Goal: Contribute content: Add original content to the website for others to see

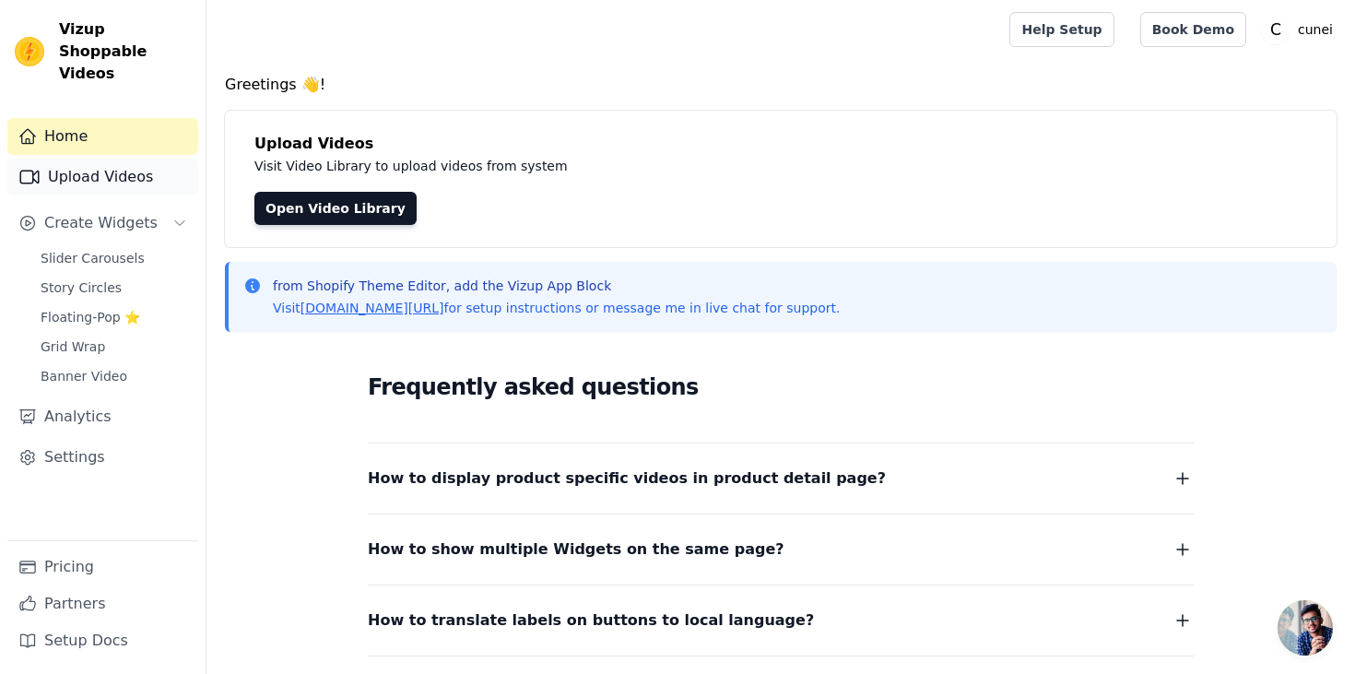
click at [109, 159] on link "Upload Videos" at bounding box center [102, 177] width 191 height 37
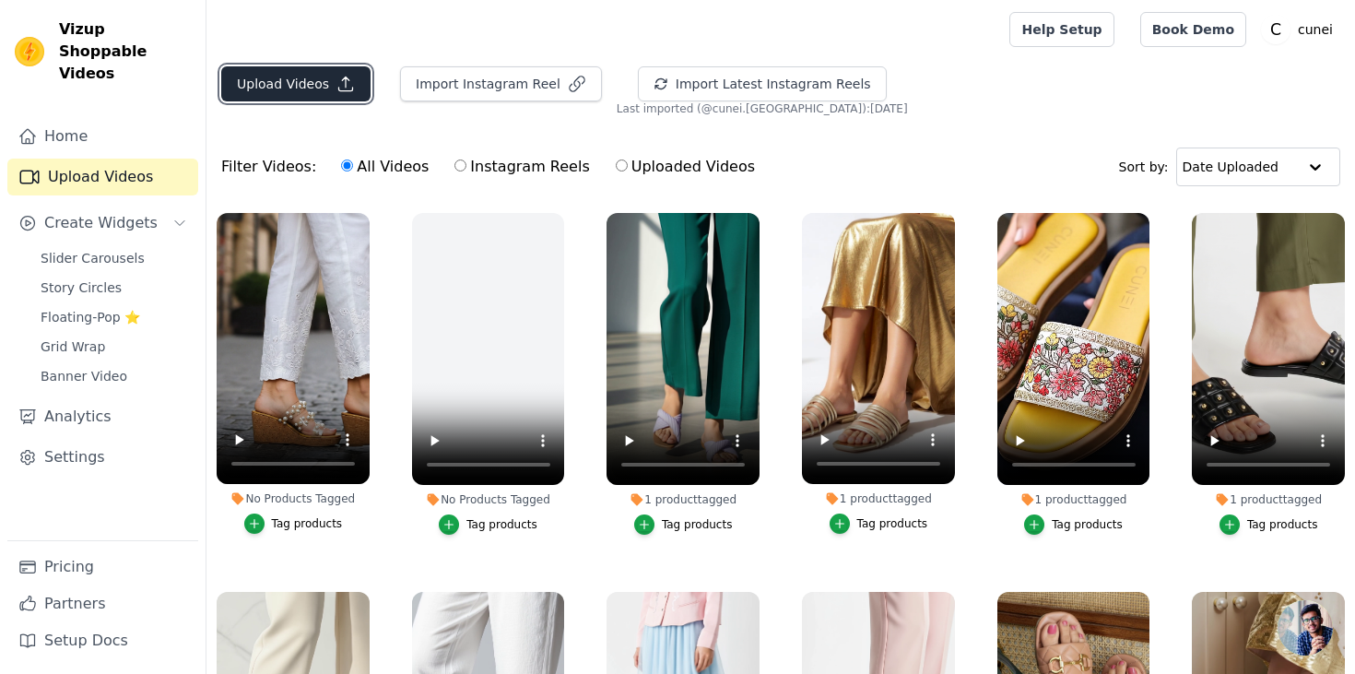
click at [322, 93] on button "Upload Videos" at bounding box center [295, 83] width 149 height 35
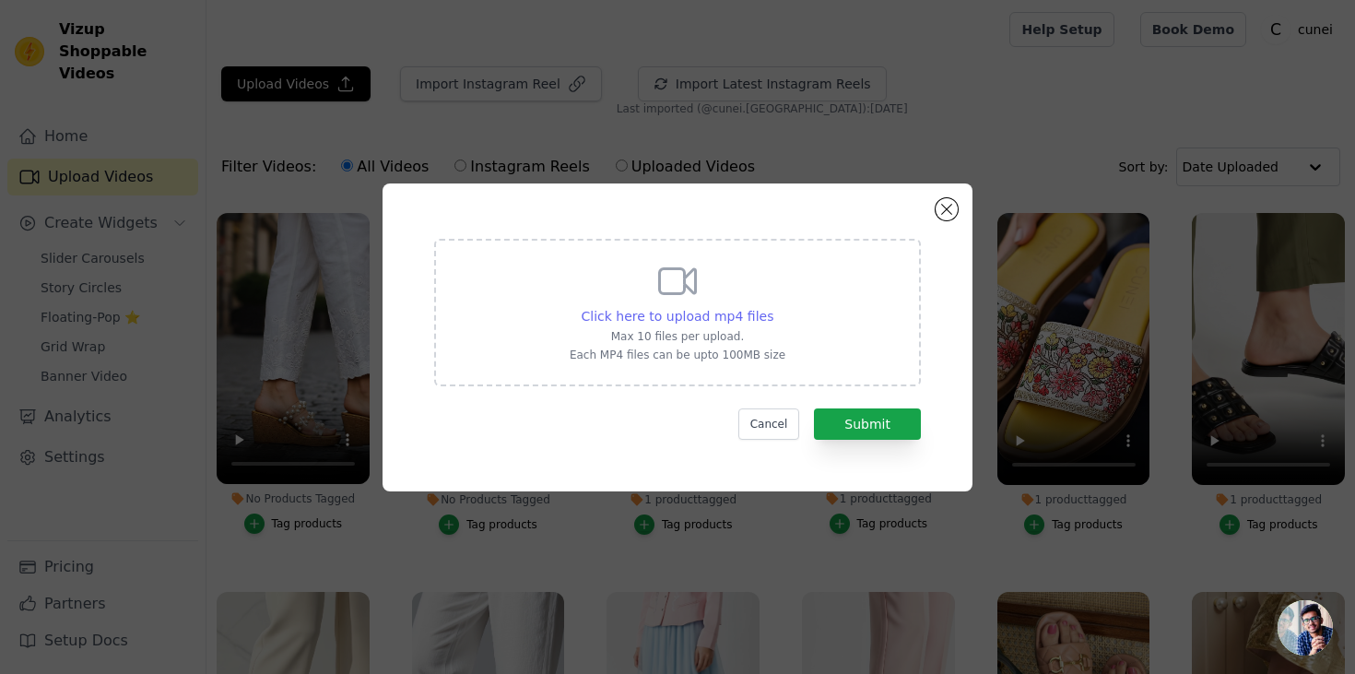
click at [711, 311] on span "Click here to upload mp4 files" at bounding box center [678, 316] width 193 height 15
click at [773, 307] on input "Click here to upload mp4 files Max 10 files per upload. Each MP4 files can be u…" at bounding box center [773, 306] width 1 height 1
click at [688, 315] on span "Click here to upload mp4 files" at bounding box center [678, 316] width 193 height 15
click at [773, 307] on input "Click here to upload mp4 files Max 10 files per upload. Each MP4 files can be u…" at bounding box center [773, 306] width 1 height 1
type input "C:\fakepath\1video-pastel-pink-white-braided-wedge-heels-1830380b.mp4"
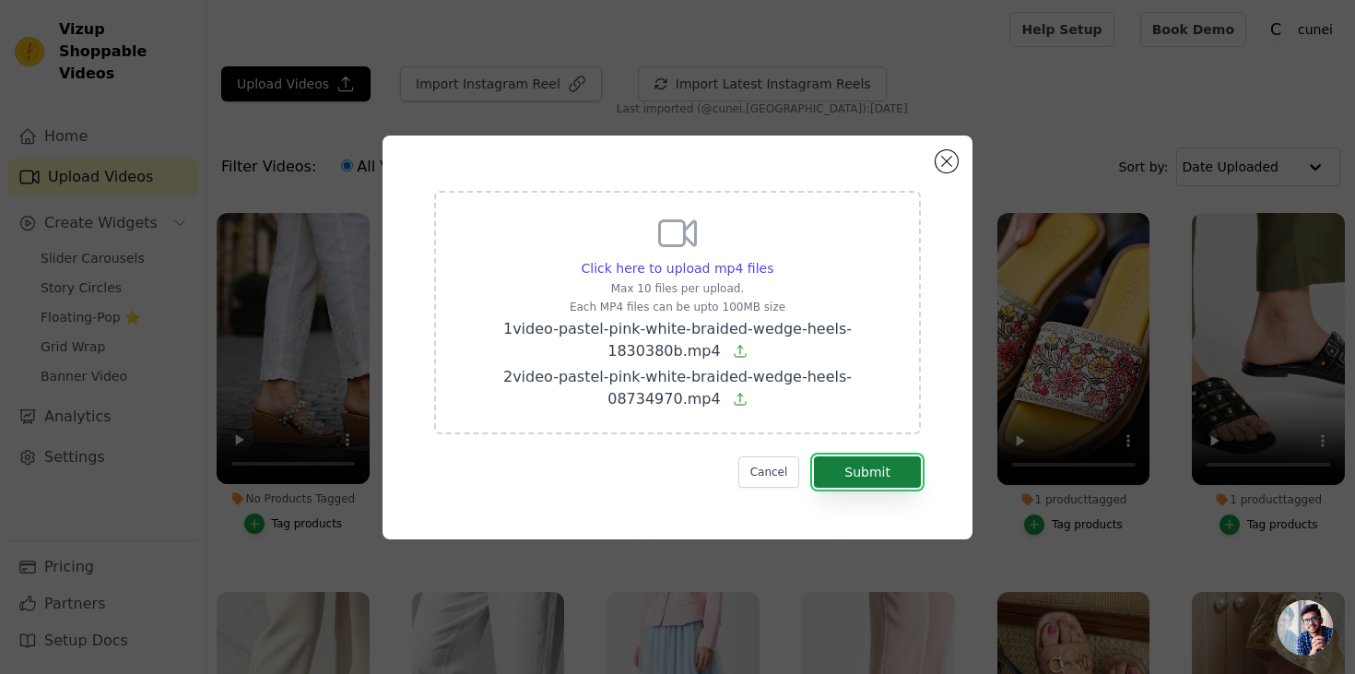
click at [839, 467] on button "Submit" at bounding box center [867, 471] width 107 height 31
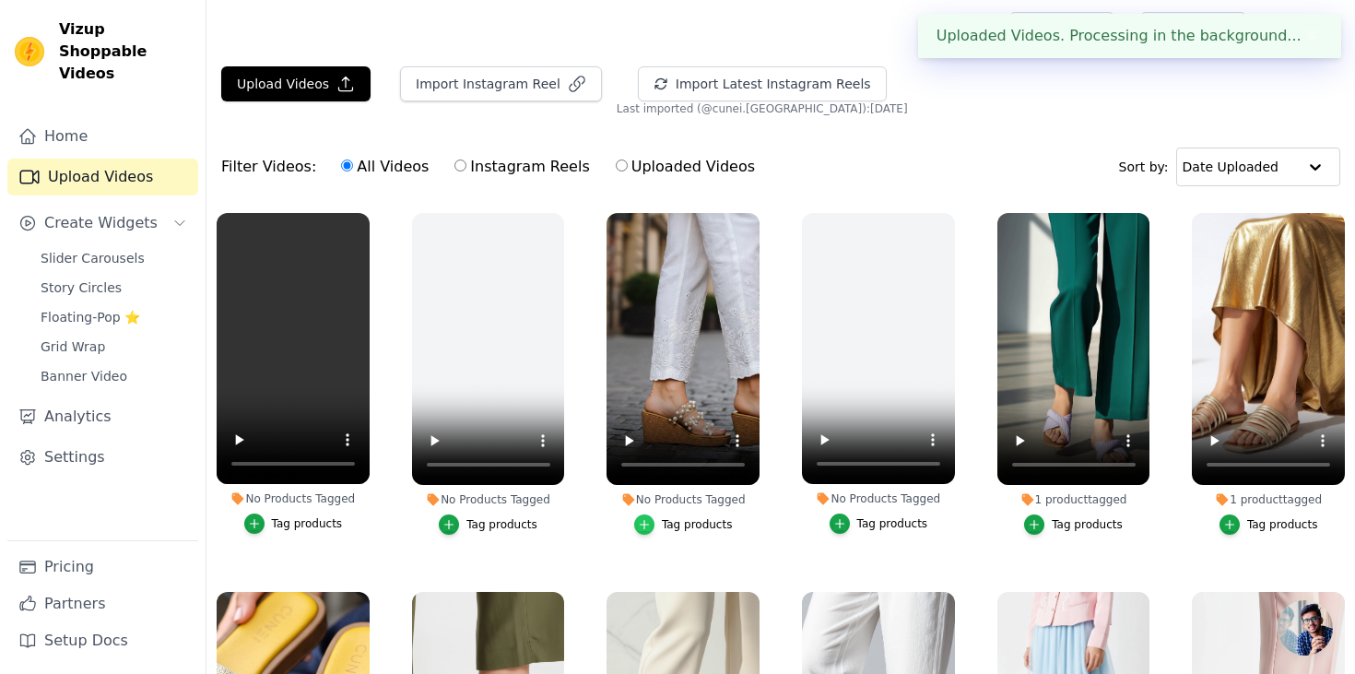
click at [646, 523] on icon "button" at bounding box center [644, 524] width 13 height 13
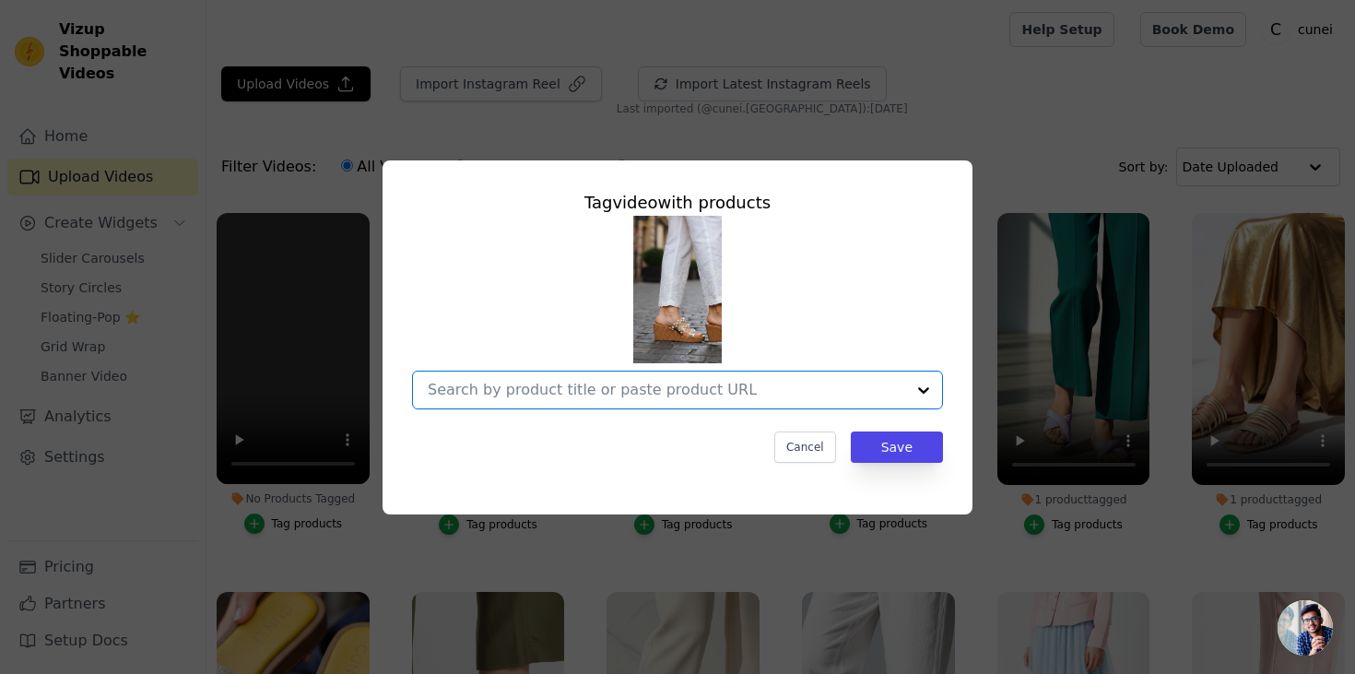
click at [679, 394] on input "No Products Tagged Tag video with products Option undefined, selected. Select i…" at bounding box center [667, 390] width 478 height 18
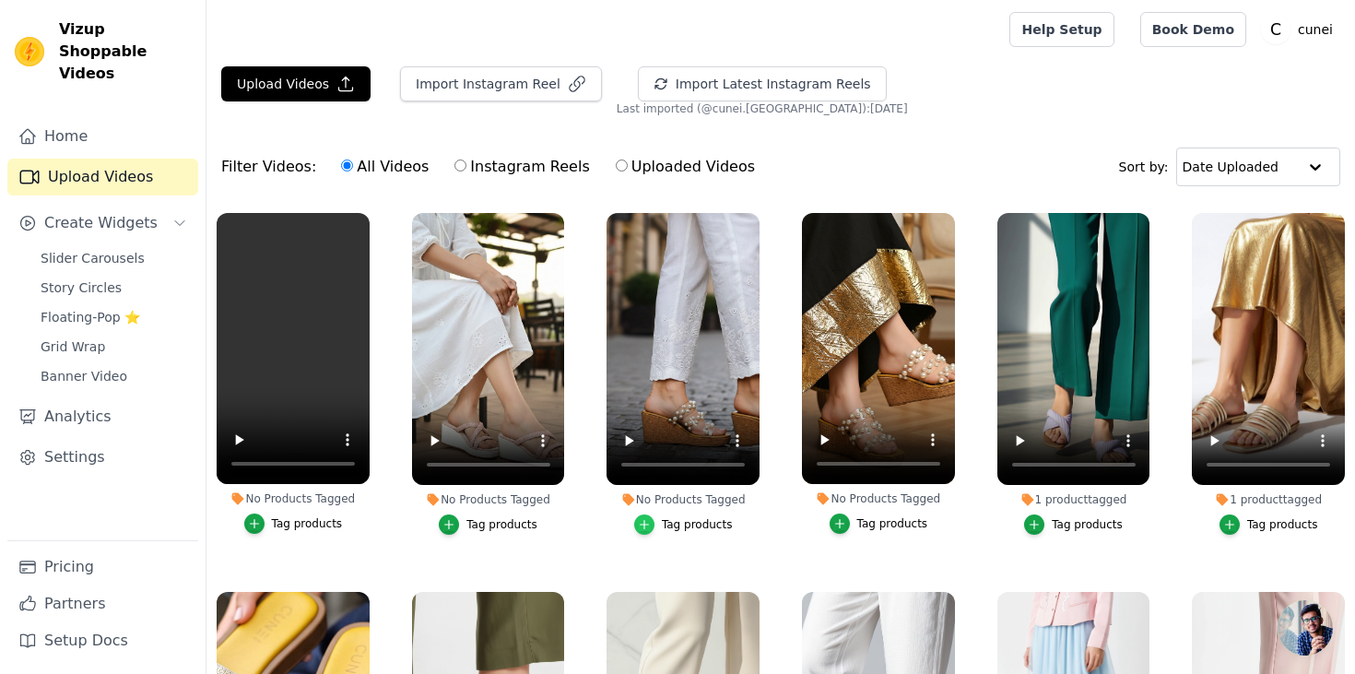
click at [649, 518] on icon "button" at bounding box center [644, 524] width 13 height 13
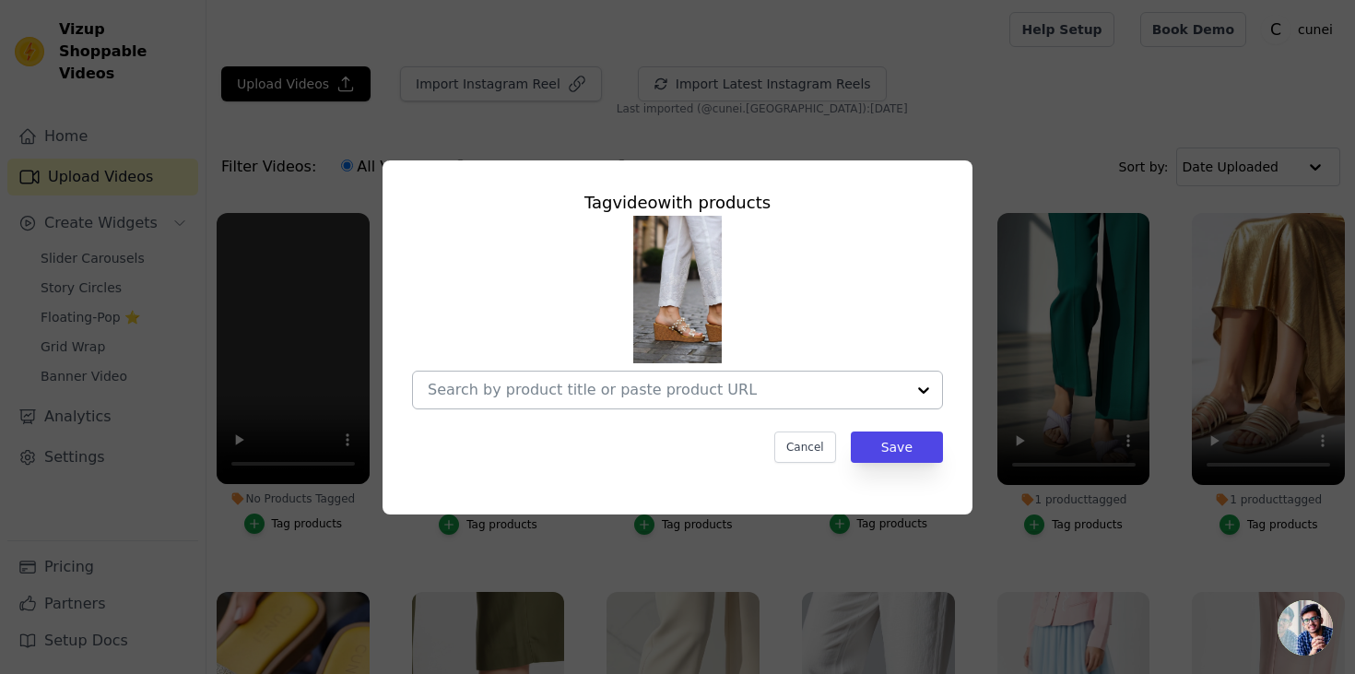
click at [614, 395] on input "No Products Tagged Tag video with products Cancel Save Tag products" at bounding box center [667, 390] width 478 height 18
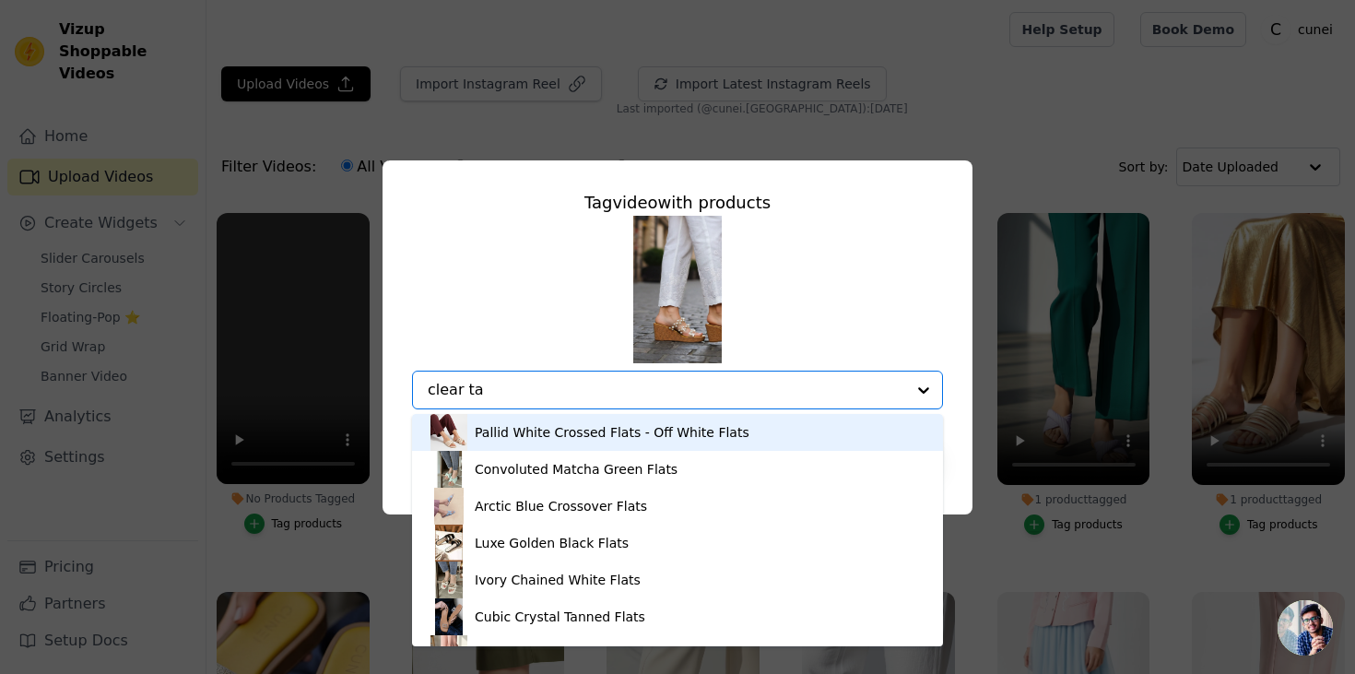
type input "clear tan"
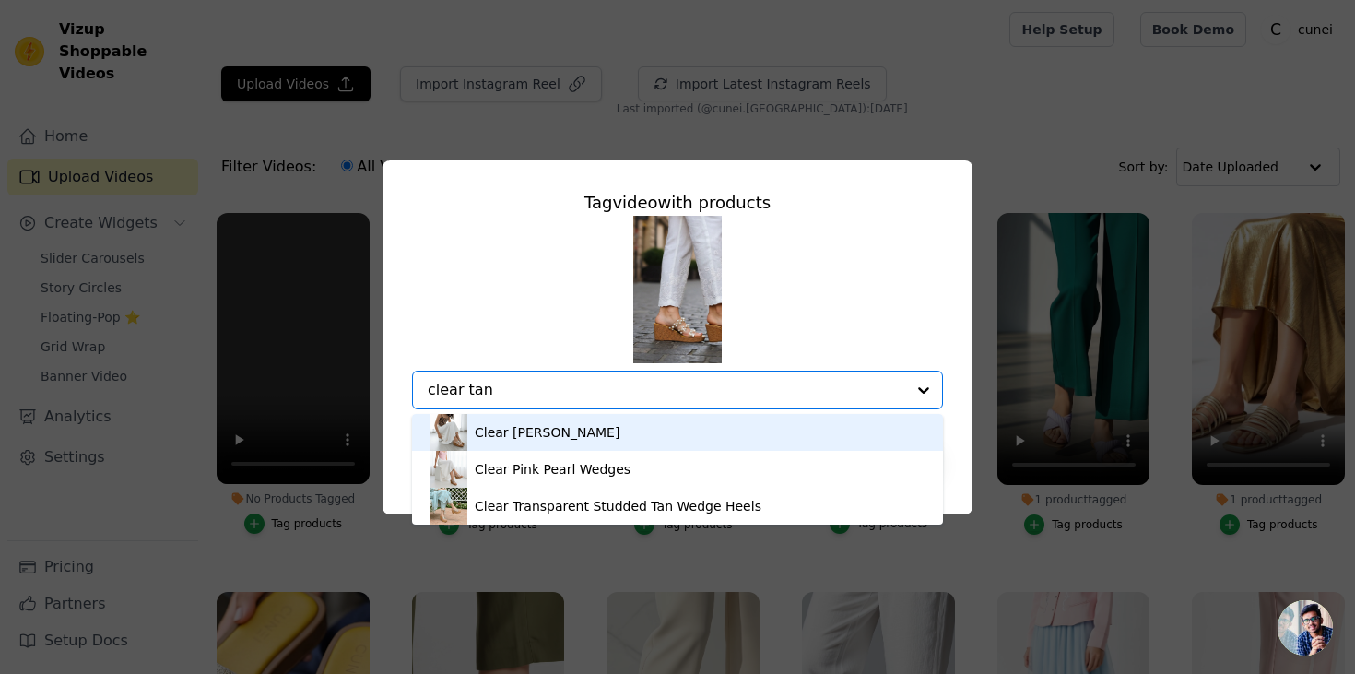
click at [608, 421] on div "Clear [PERSON_NAME]" at bounding box center [678, 432] width 494 height 37
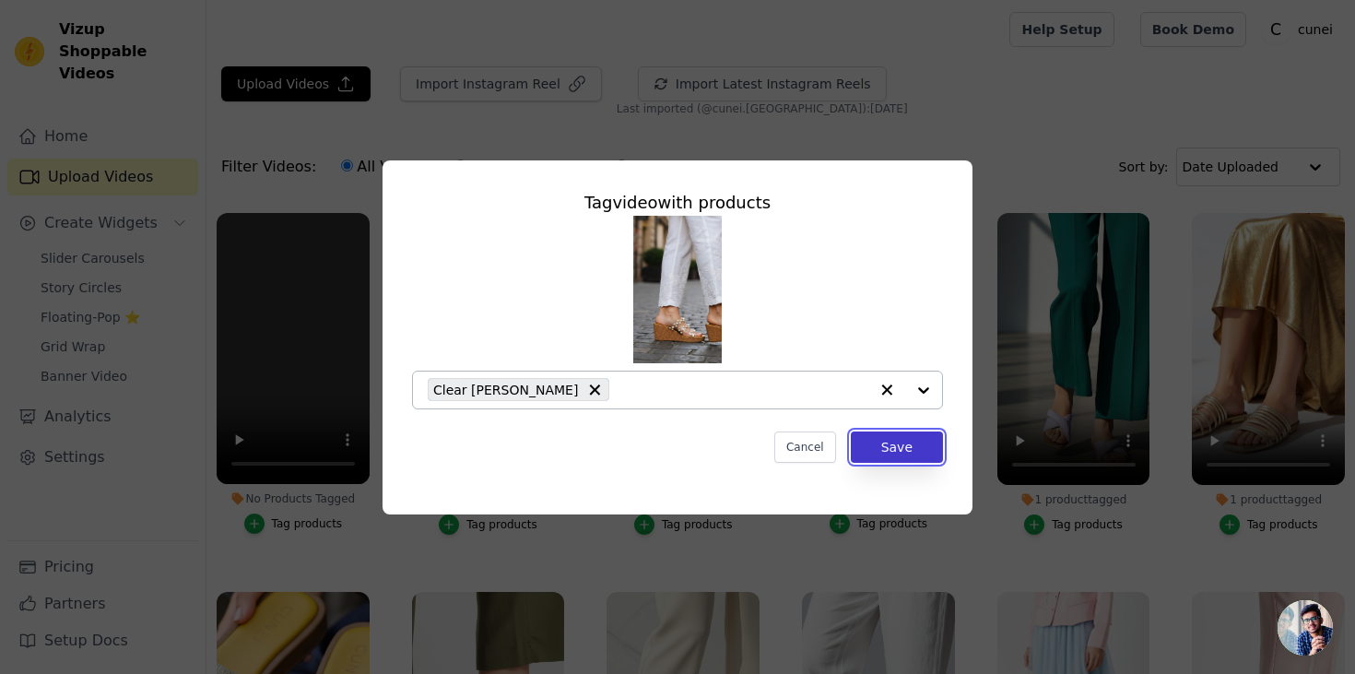
click at [879, 450] on button "Save" at bounding box center [897, 446] width 92 height 31
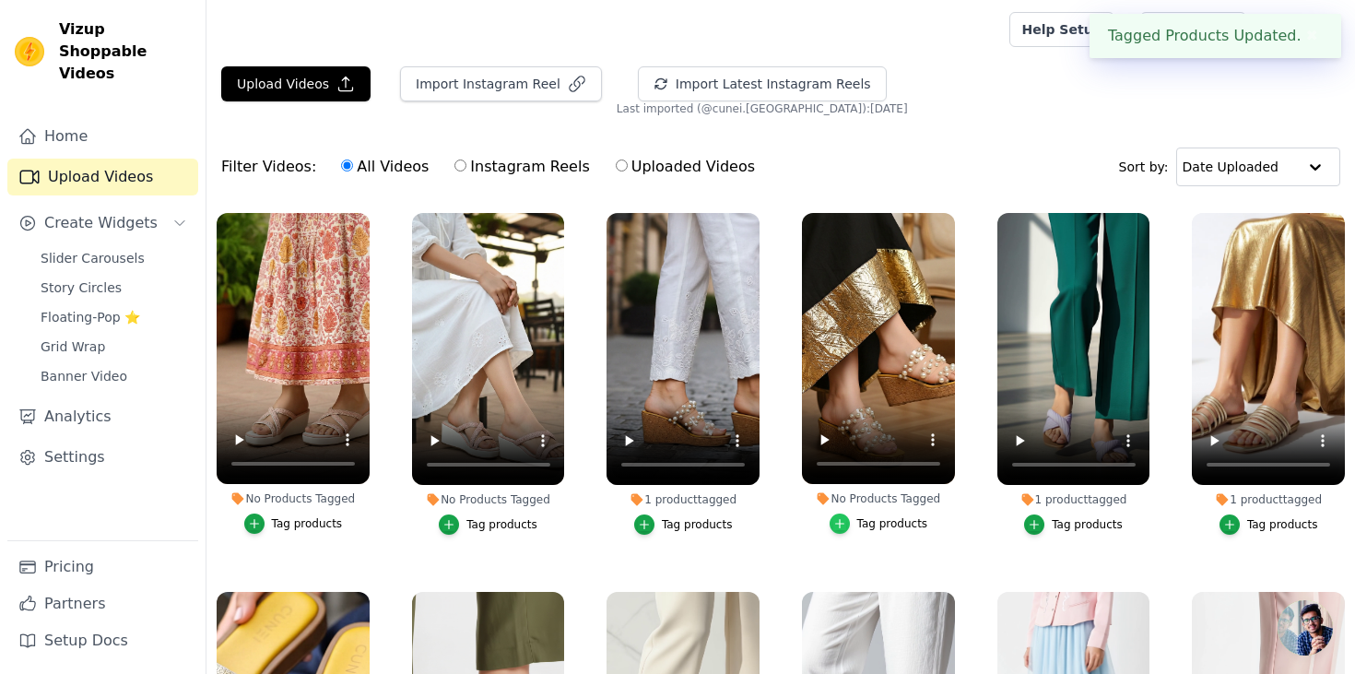
click at [843, 522] on icon "button" at bounding box center [839, 523] width 13 height 13
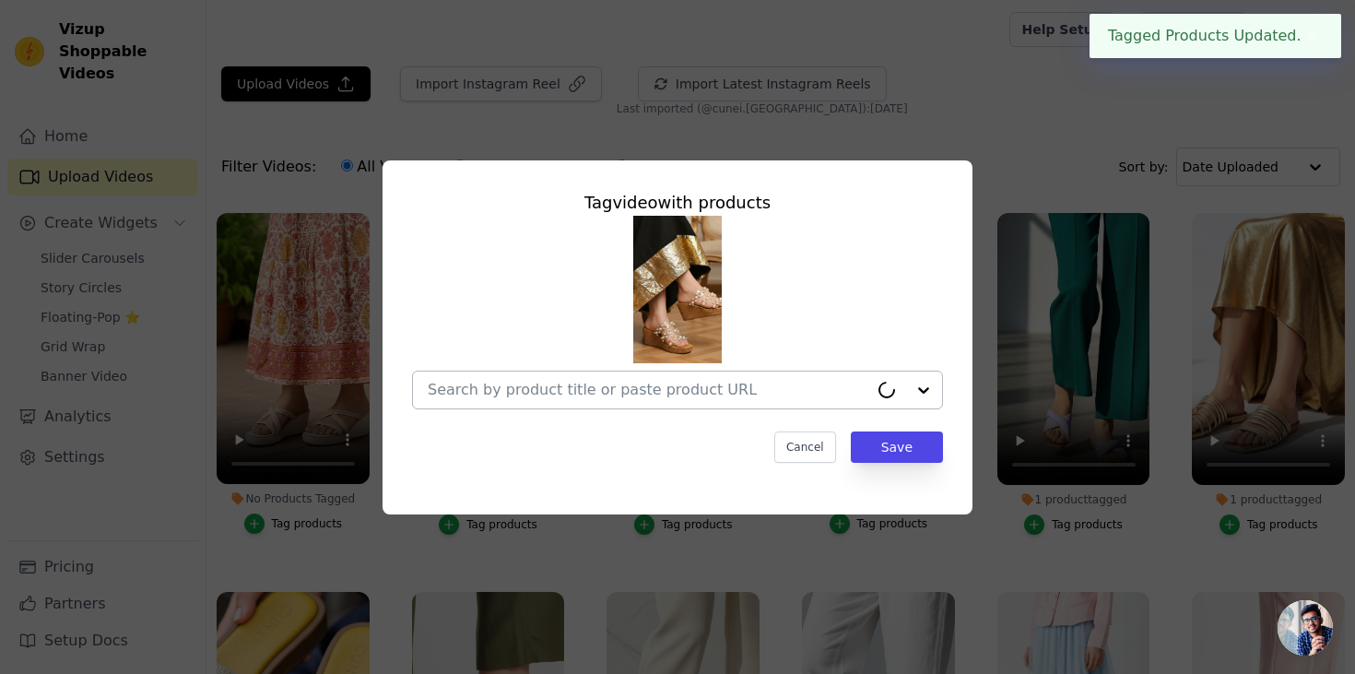
click at [638, 393] on input "No Products Tagged Tag video with products Cancel Save Tag products" at bounding box center [648, 390] width 441 height 18
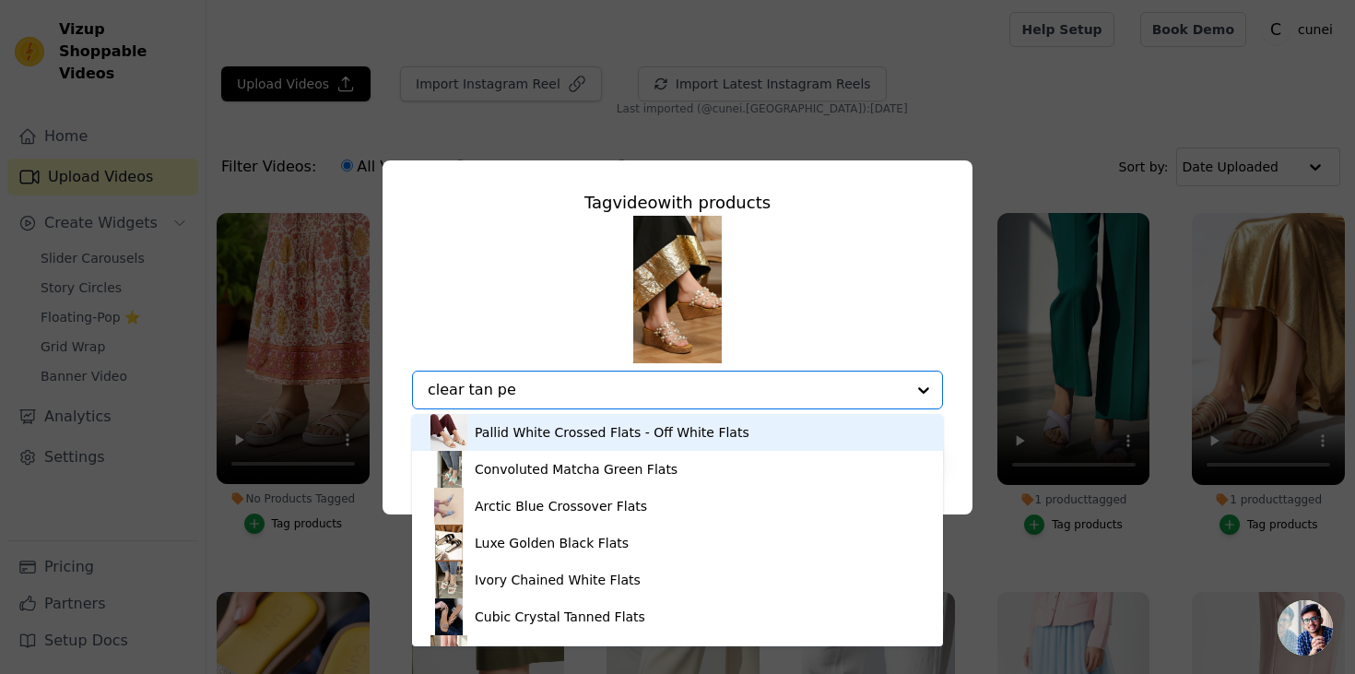
type input "clear tan pea"
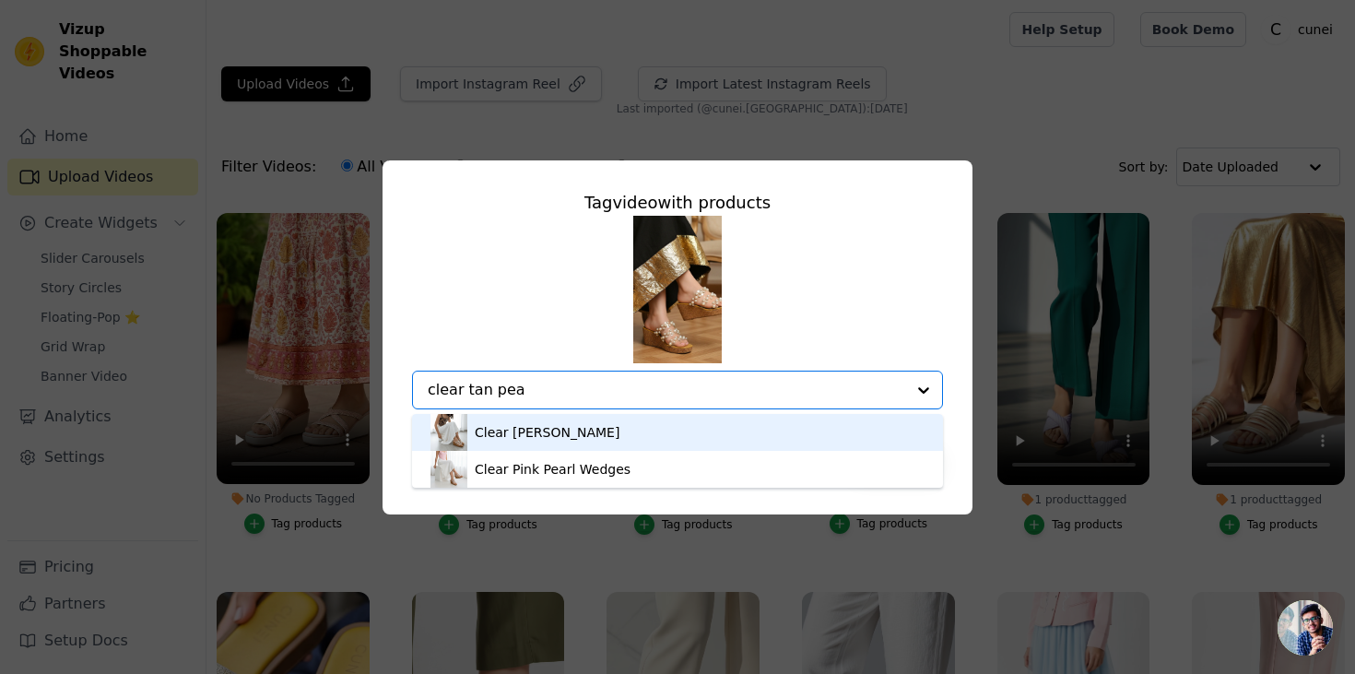
click at [638, 431] on div "Clear [PERSON_NAME]" at bounding box center [678, 432] width 494 height 37
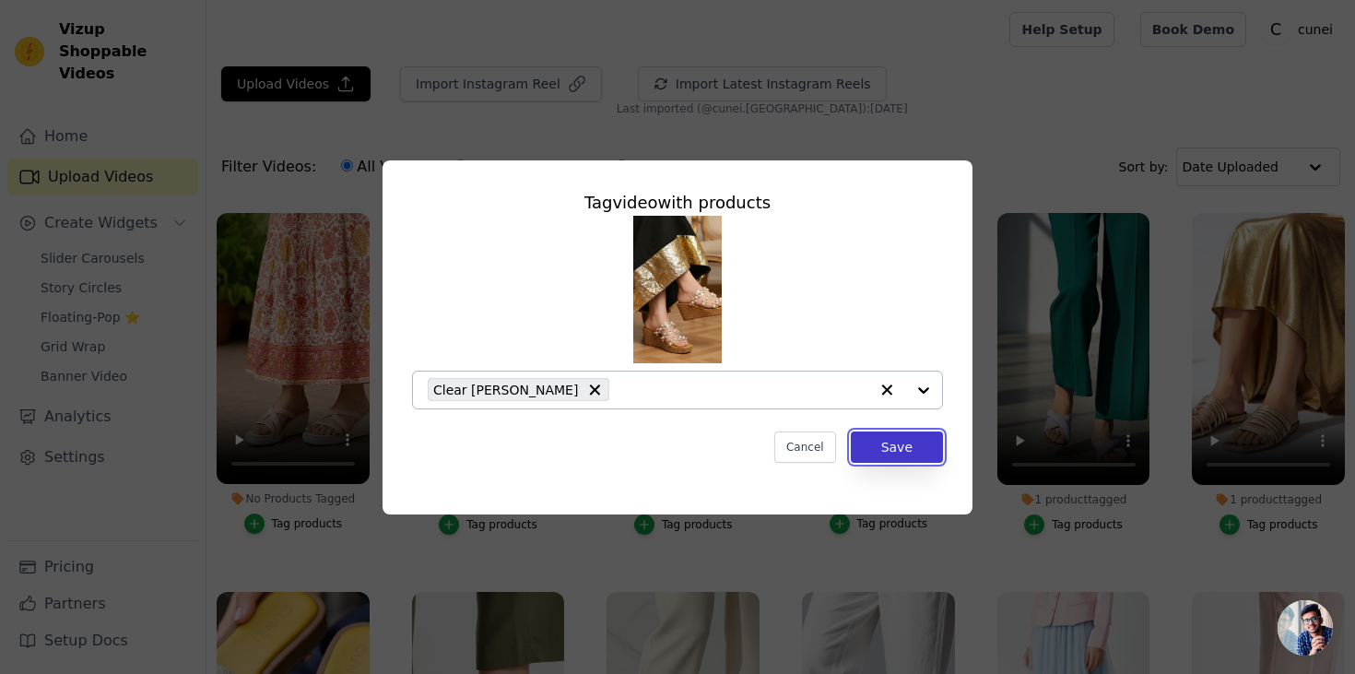
click at [880, 444] on button "Save" at bounding box center [897, 446] width 92 height 31
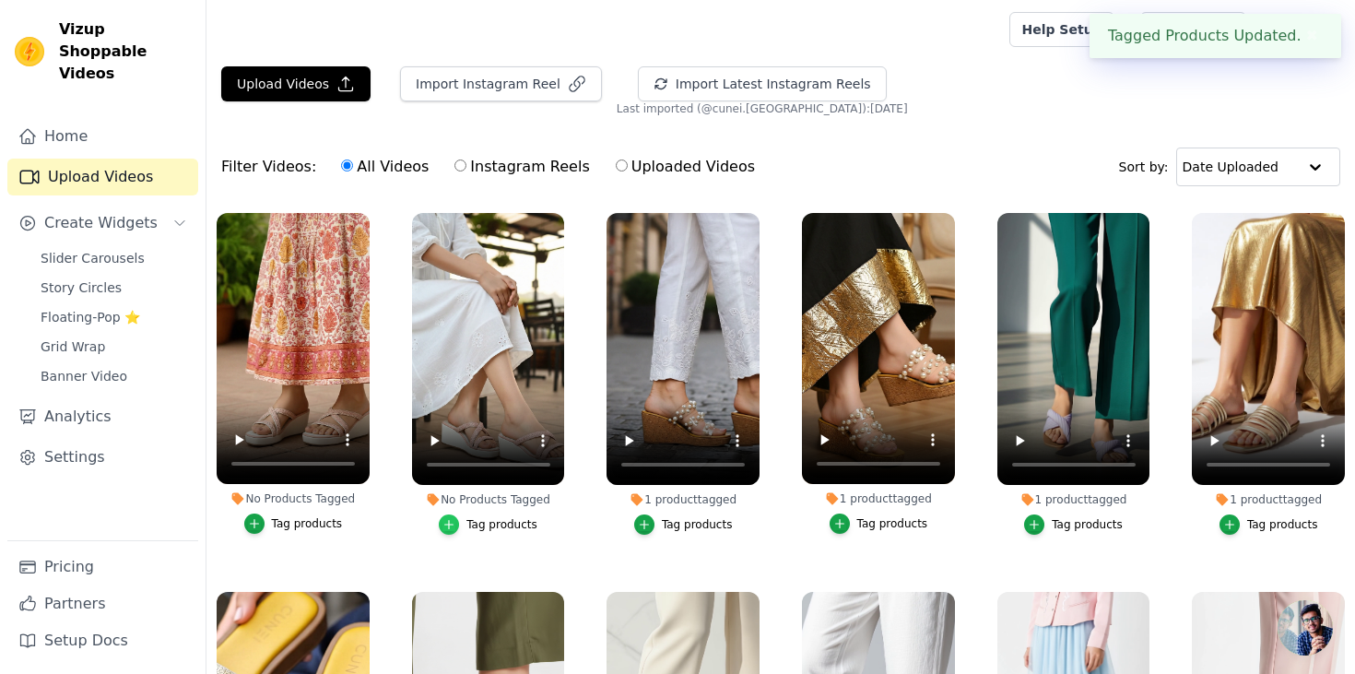
click at [455, 519] on icon "button" at bounding box center [449, 524] width 13 height 13
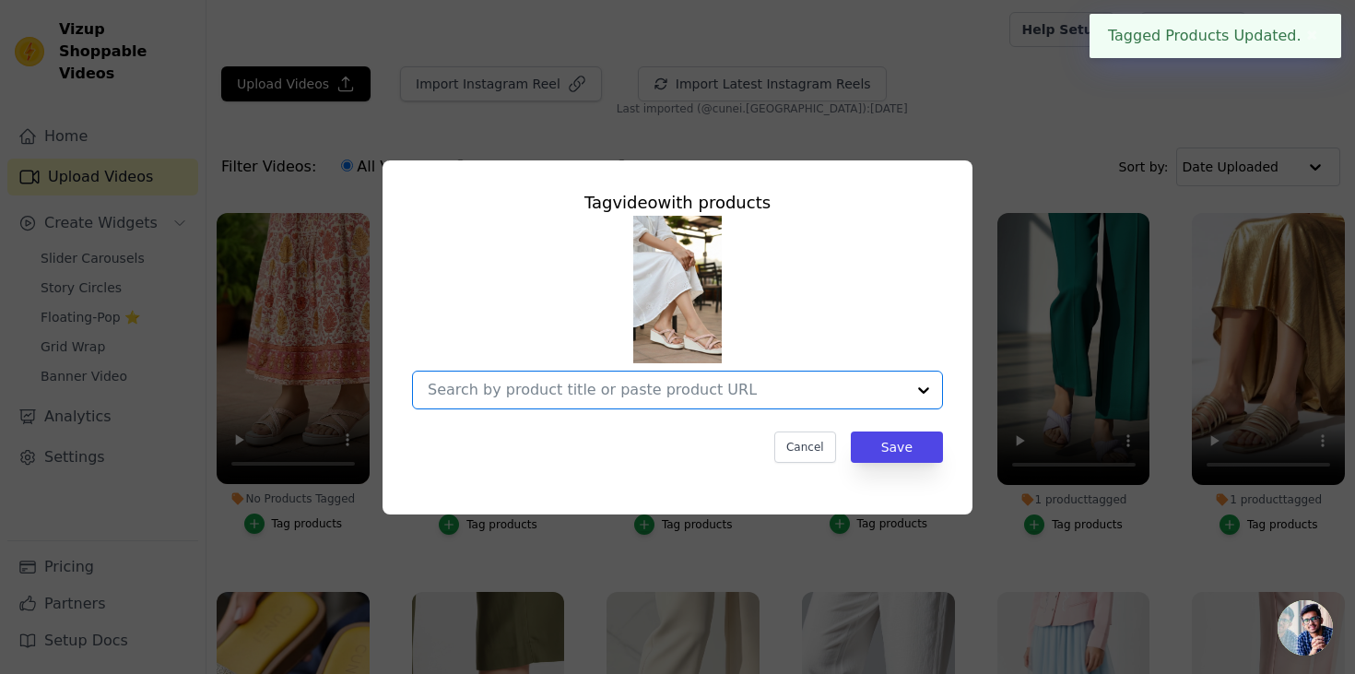
click at [504, 394] on input "No Products Tagged Tag video with products Option undefined, selected. Select i…" at bounding box center [667, 390] width 478 height 18
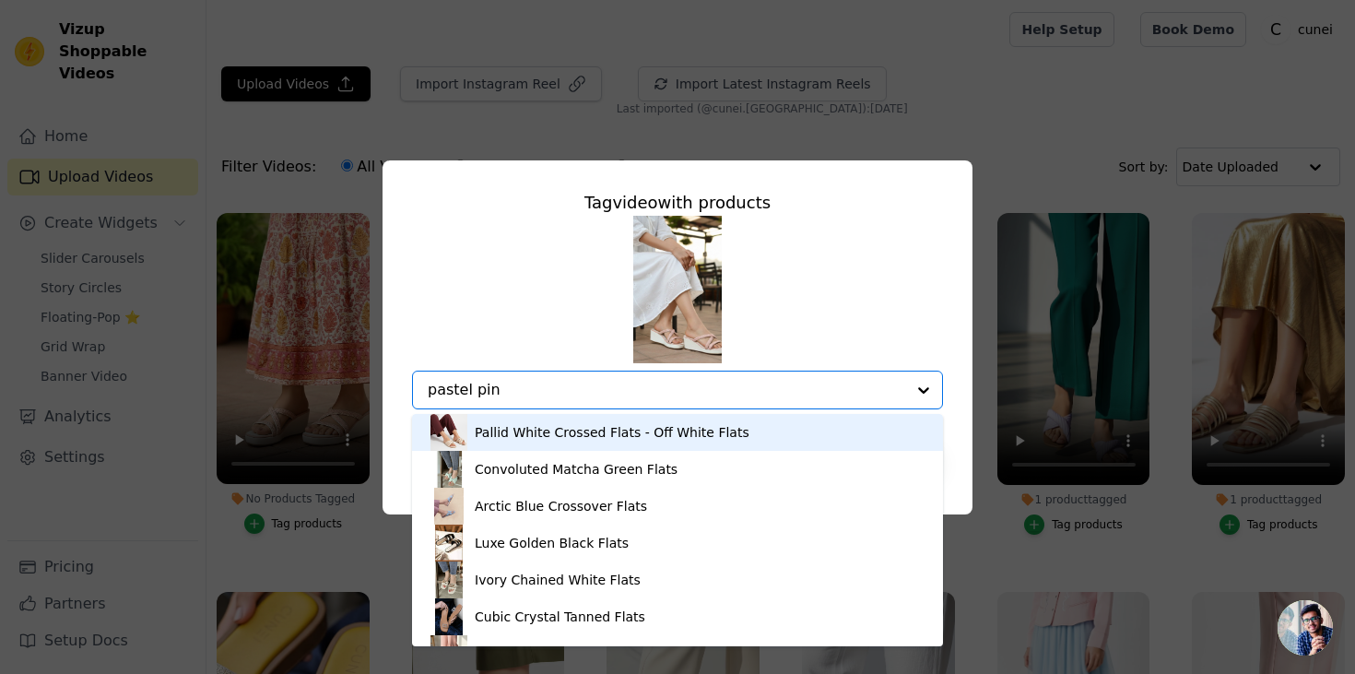
type input "pastel pink"
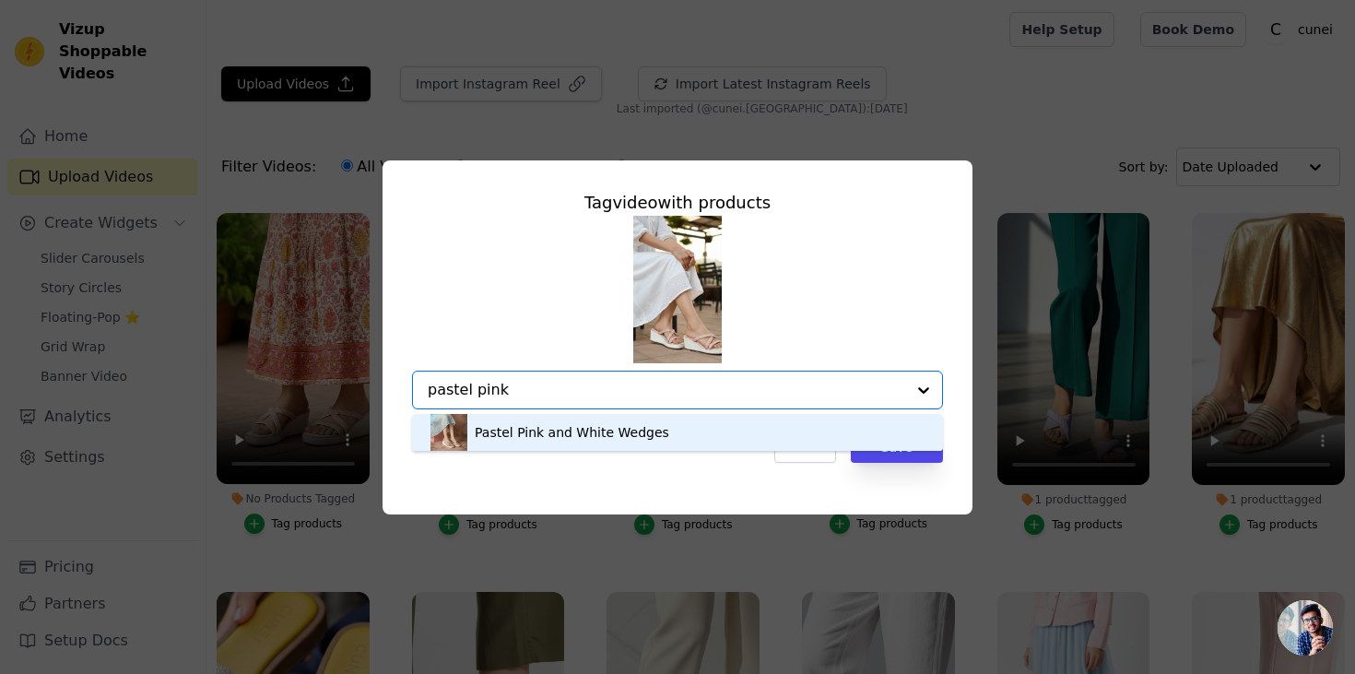
click at [532, 428] on div "Pastel Pink and White Wedges" at bounding box center [572, 432] width 195 height 18
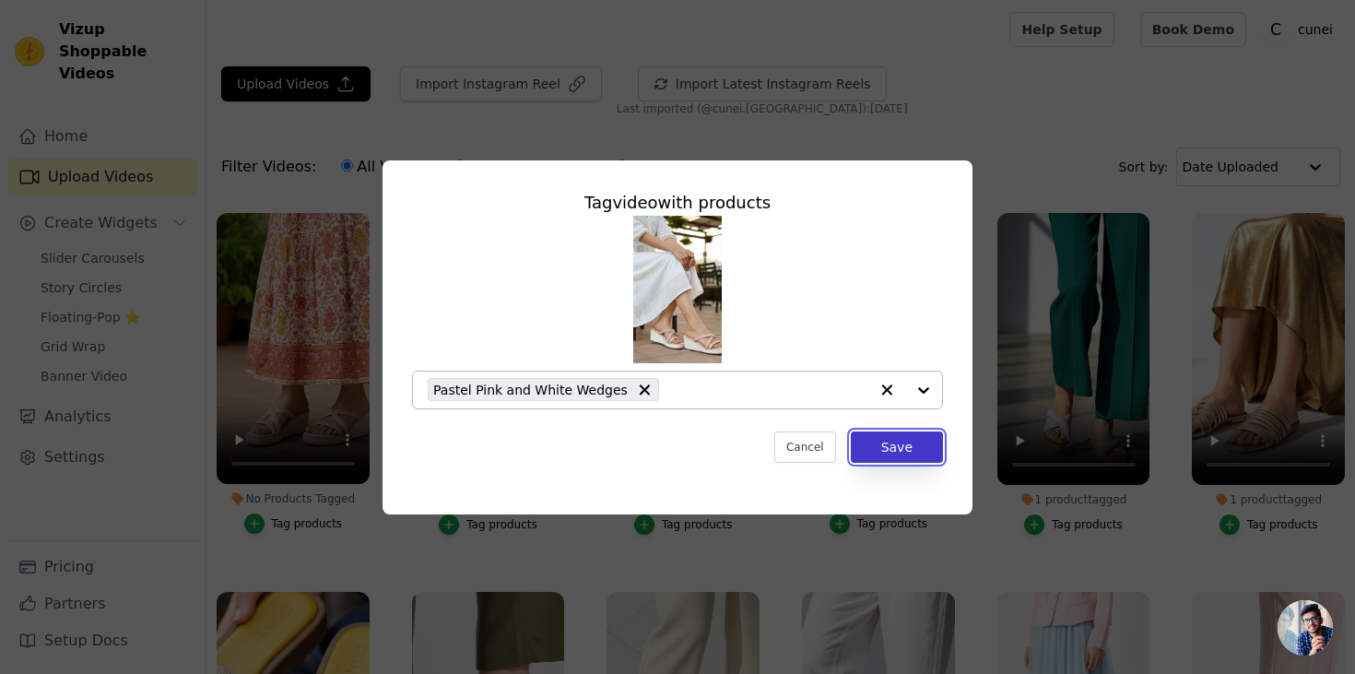
click at [890, 455] on button "Save" at bounding box center [897, 446] width 92 height 31
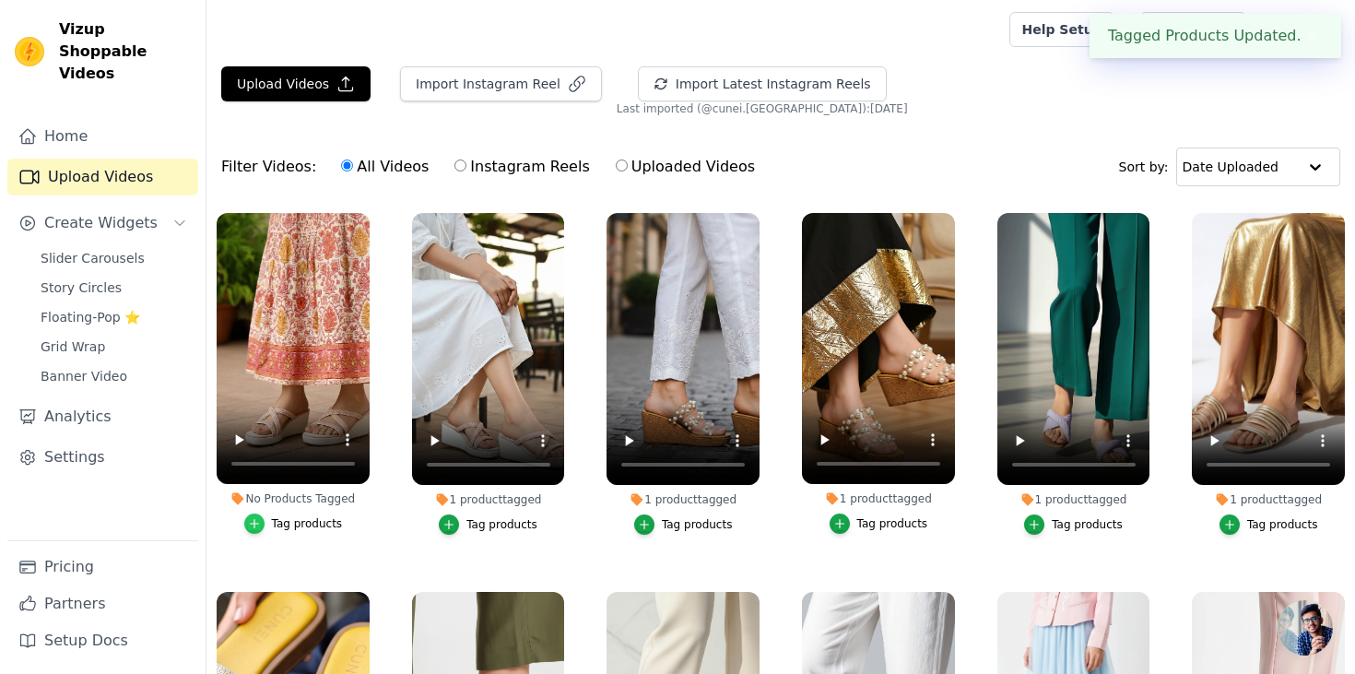
click at [261, 522] on icon "button" at bounding box center [254, 523] width 13 height 13
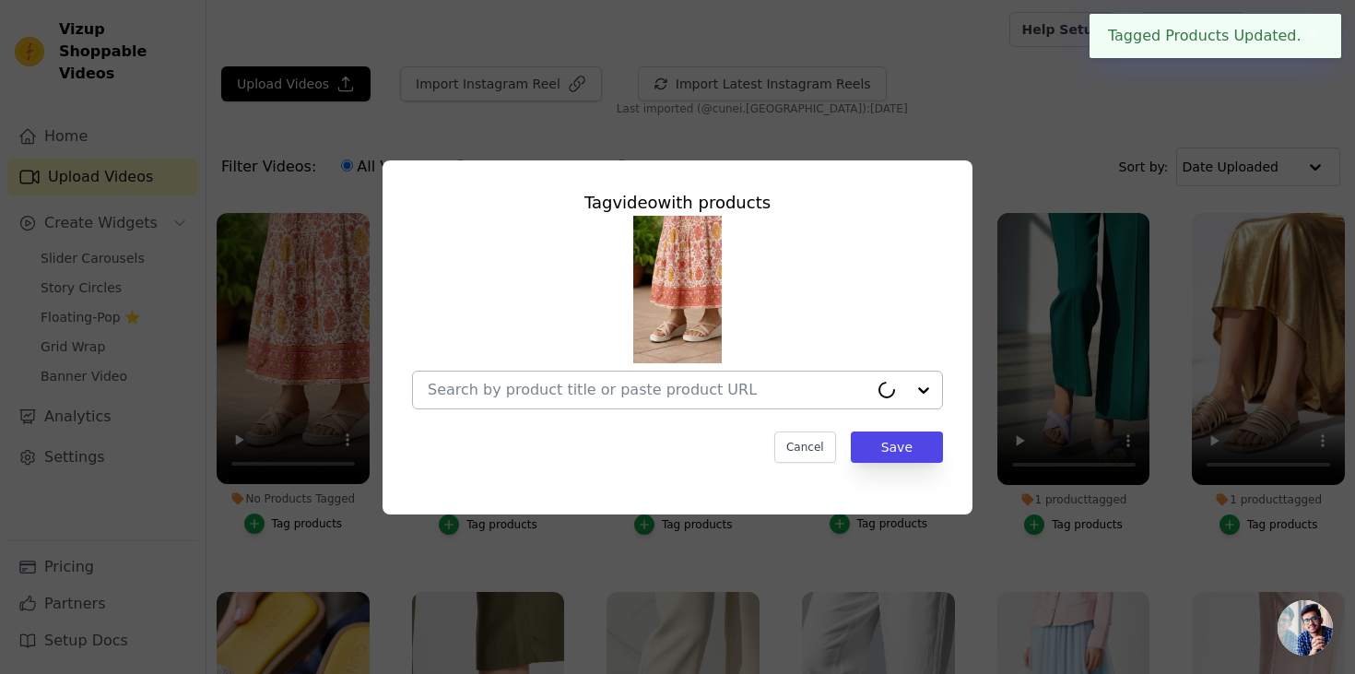
click at [475, 384] on input "No Products Tagged Tag video with products Cancel Save Tag products" at bounding box center [648, 390] width 441 height 18
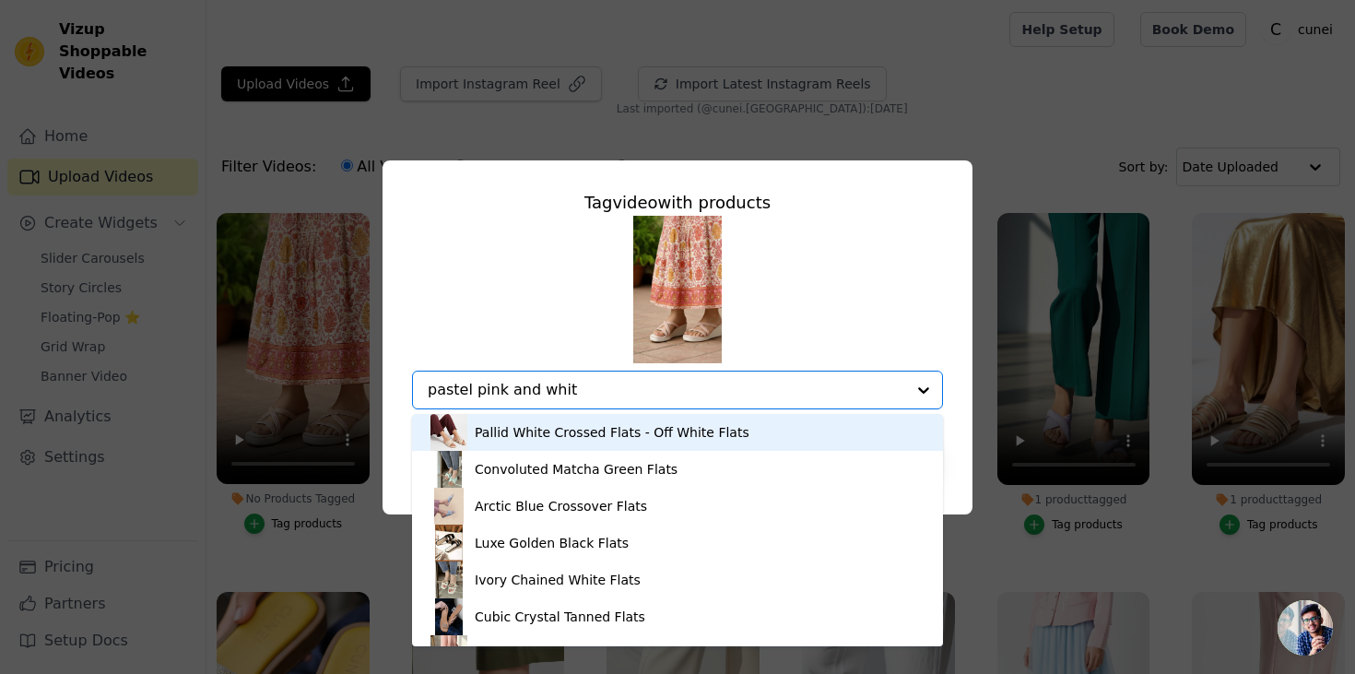
type input "pastel pink and white"
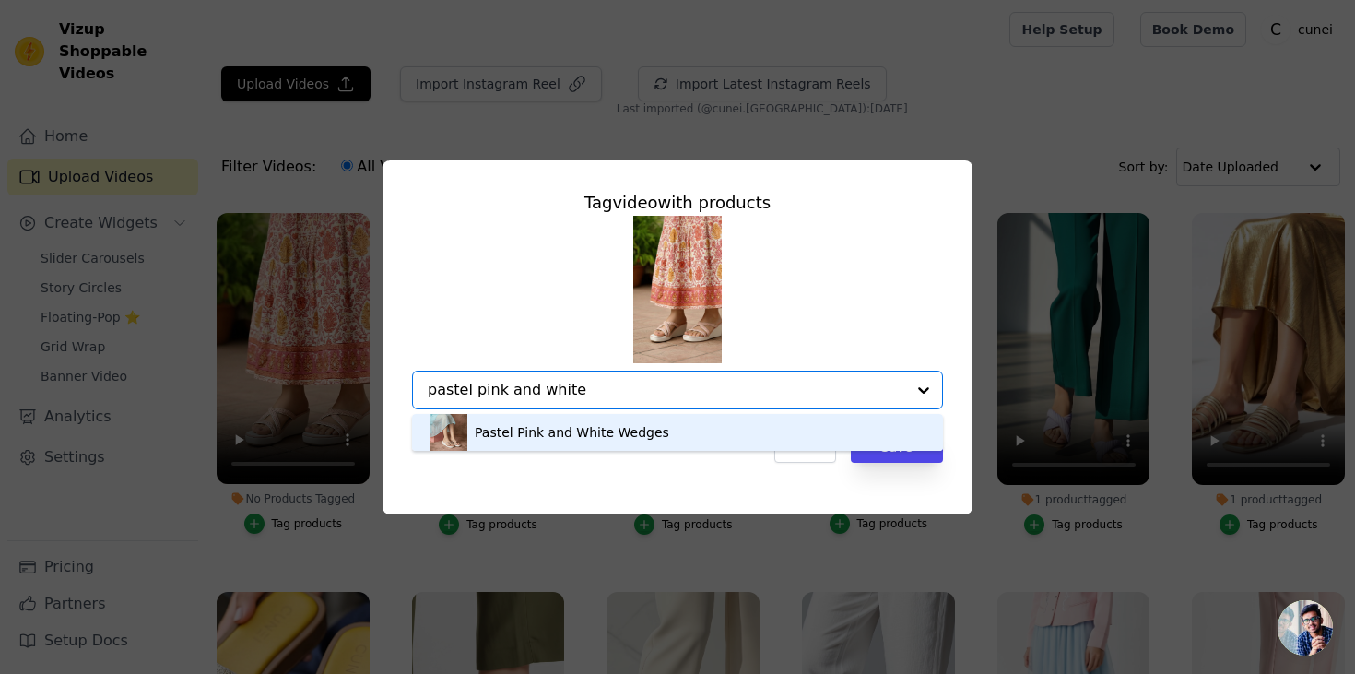
click at [598, 432] on div "Pastel Pink and White Wedges" at bounding box center [572, 432] width 195 height 18
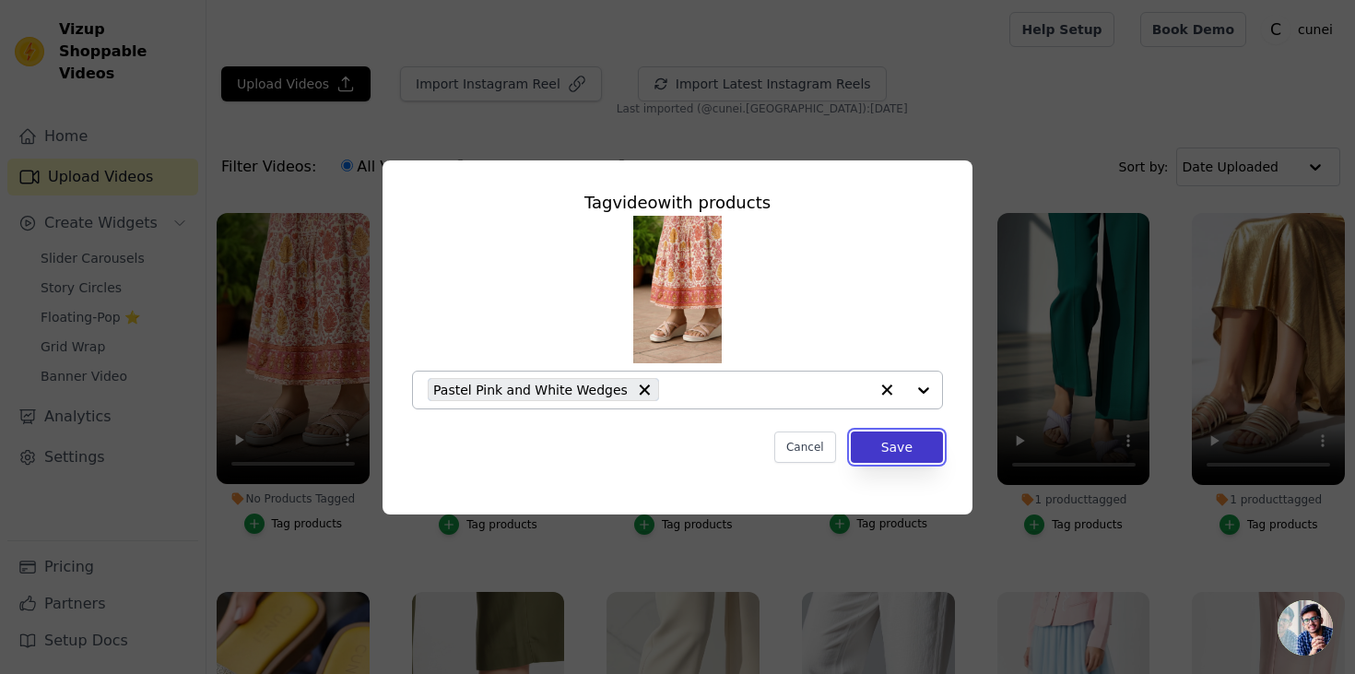
click at [890, 455] on button "Save" at bounding box center [897, 446] width 92 height 31
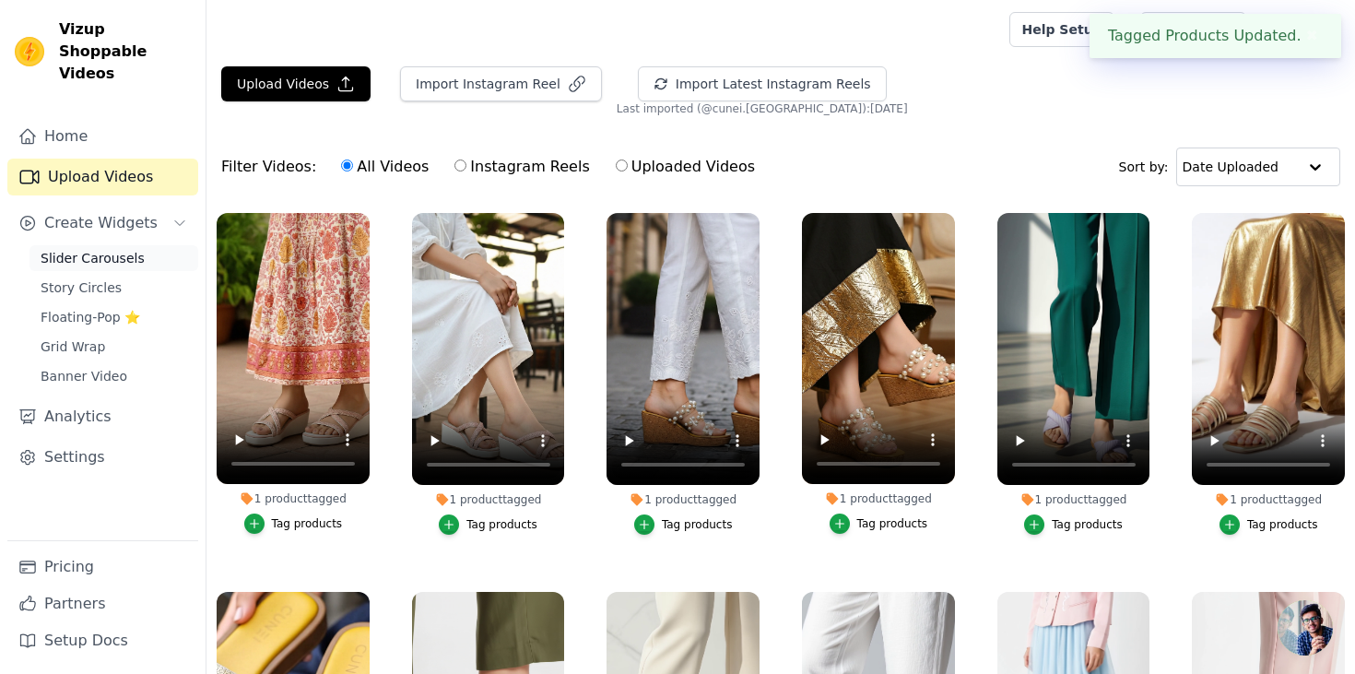
click at [107, 249] on span "Slider Carousels" at bounding box center [93, 258] width 104 height 18
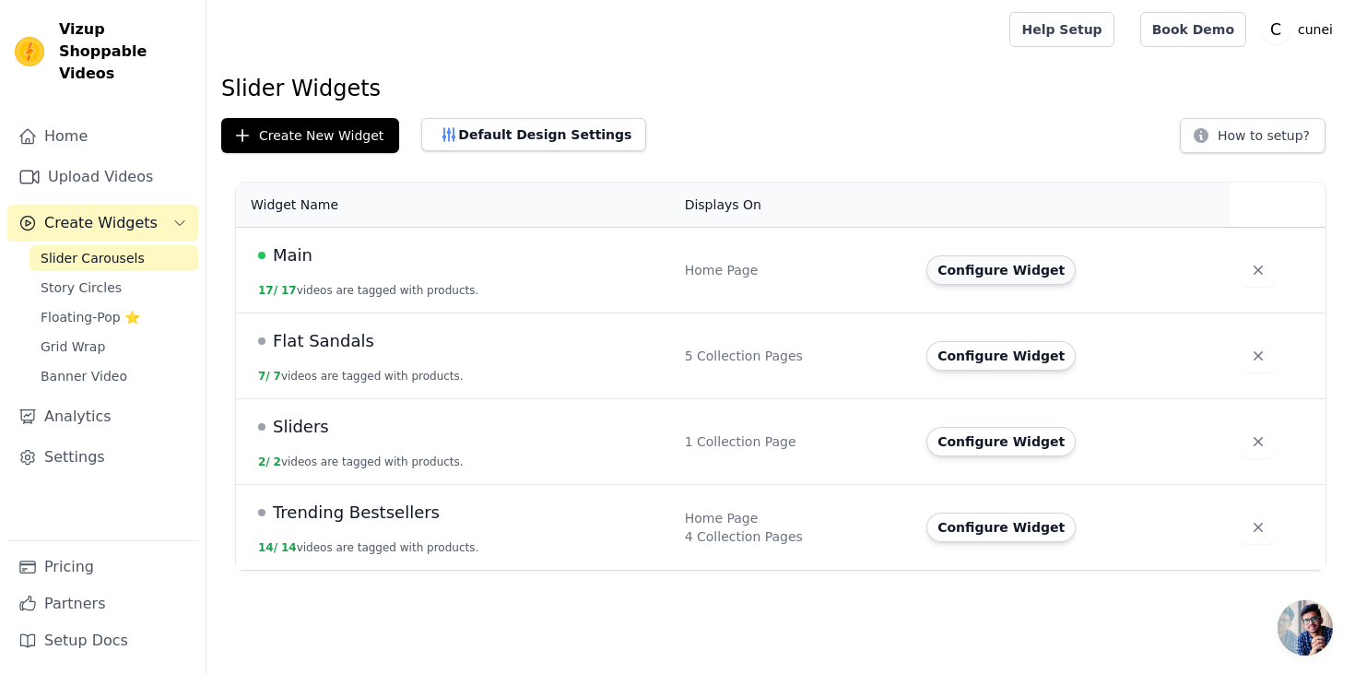
click at [1005, 273] on button "Configure Widget" at bounding box center [1001, 270] width 149 height 30
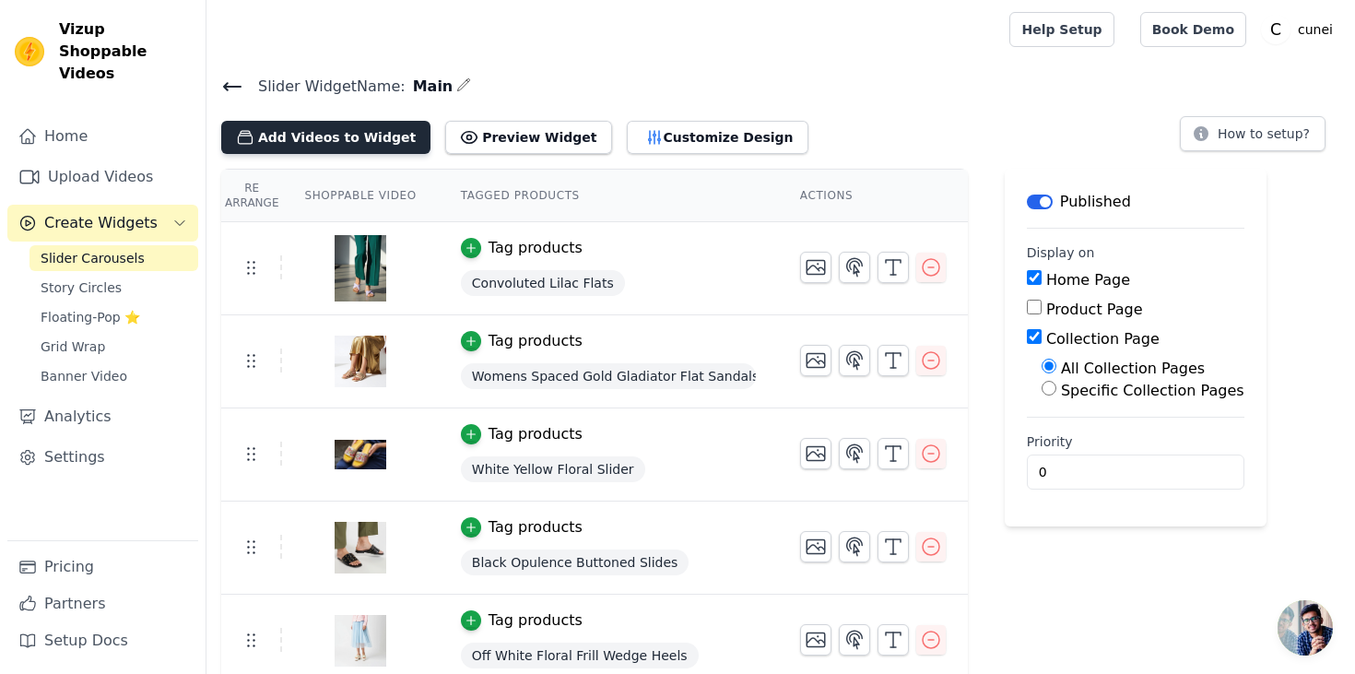
click at [330, 136] on button "Add Videos to Widget" at bounding box center [325, 137] width 209 height 33
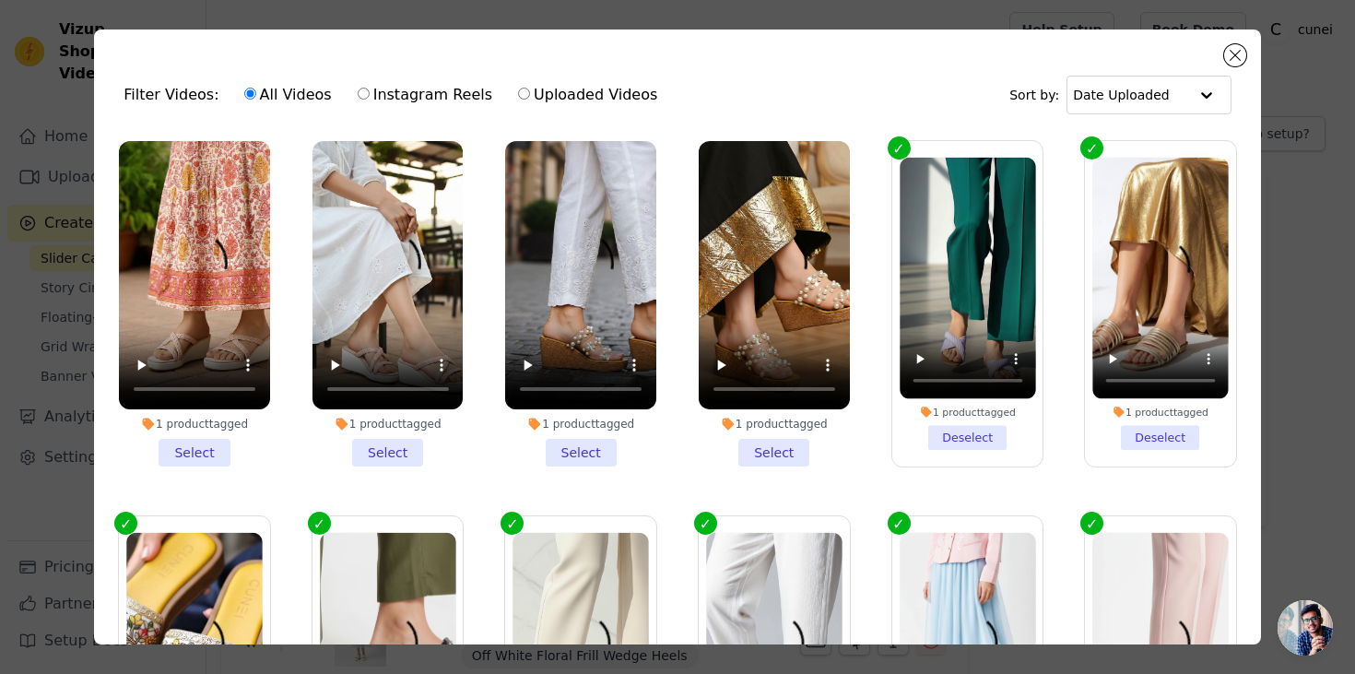
click at [206, 449] on li "1 product tagged Select" at bounding box center [194, 303] width 151 height 325
click at [0, 0] on input "1 product tagged Select" at bounding box center [0, 0] width 0 height 0
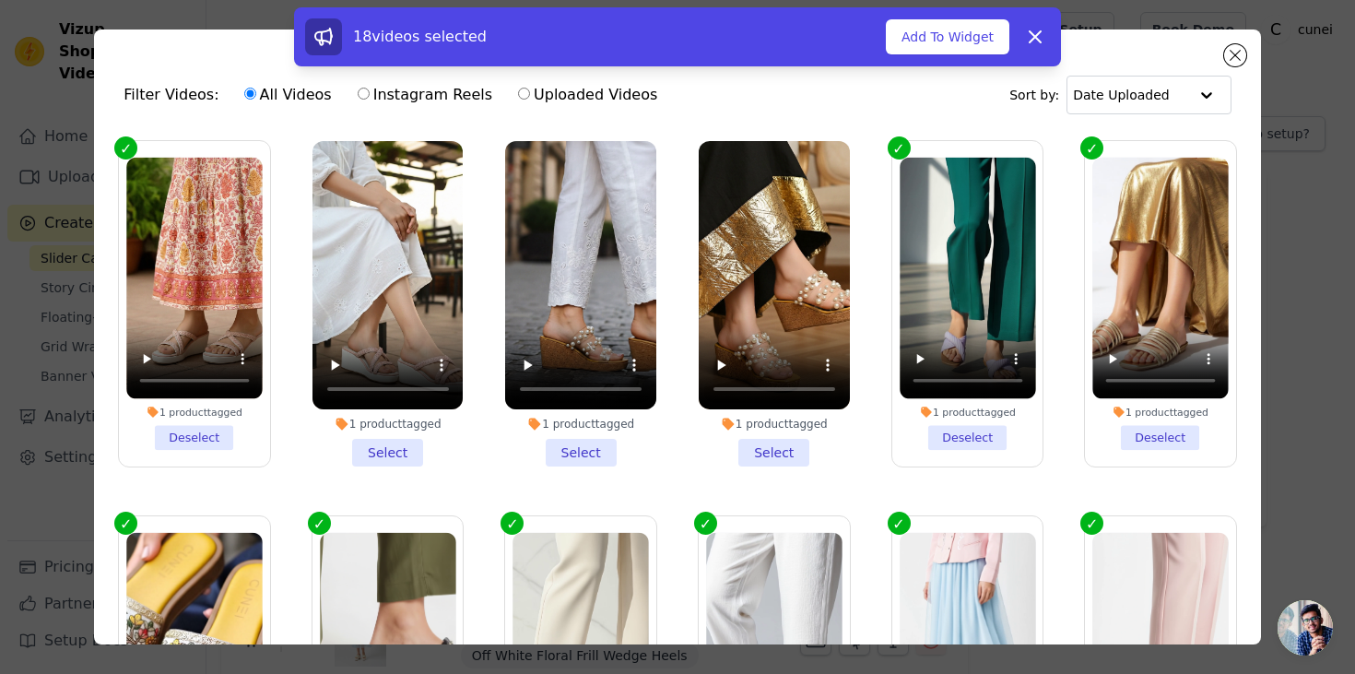
click at [578, 452] on li "1 product tagged Select" at bounding box center [580, 303] width 151 height 325
click at [0, 0] on input "1 product tagged Select" at bounding box center [0, 0] width 0 height 0
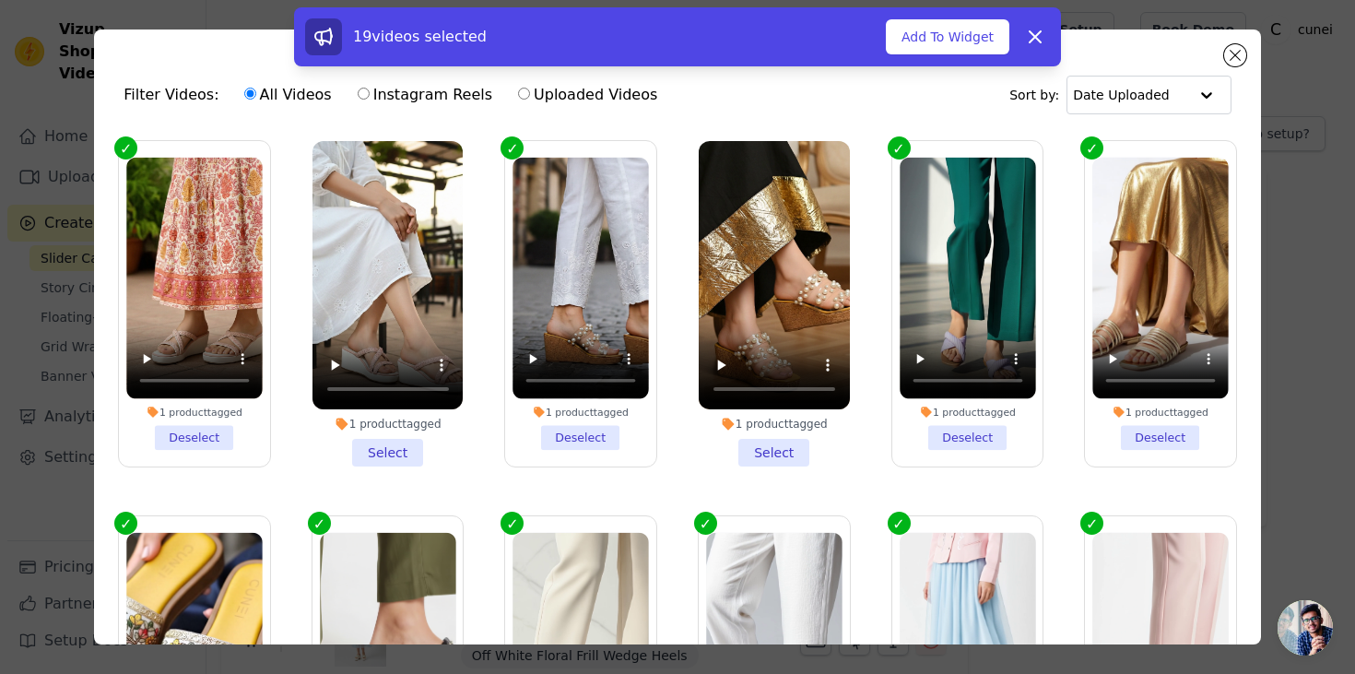
click at [405, 444] on li "1 product tagged Select" at bounding box center [388, 303] width 151 height 325
click at [0, 0] on input "1 product tagged Select" at bounding box center [0, 0] width 0 height 0
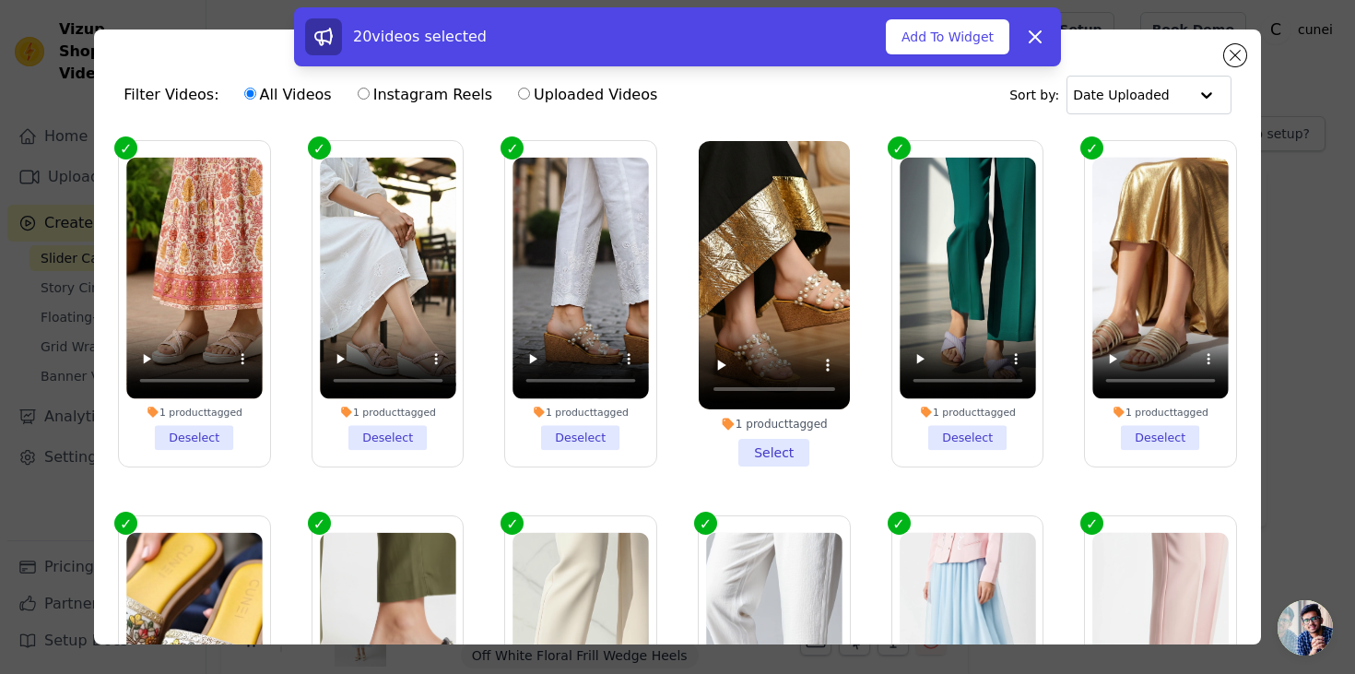
click at [781, 453] on li "1 product tagged Select" at bounding box center [774, 303] width 151 height 325
click at [0, 0] on input "1 product tagged Select" at bounding box center [0, 0] width 0 height 0
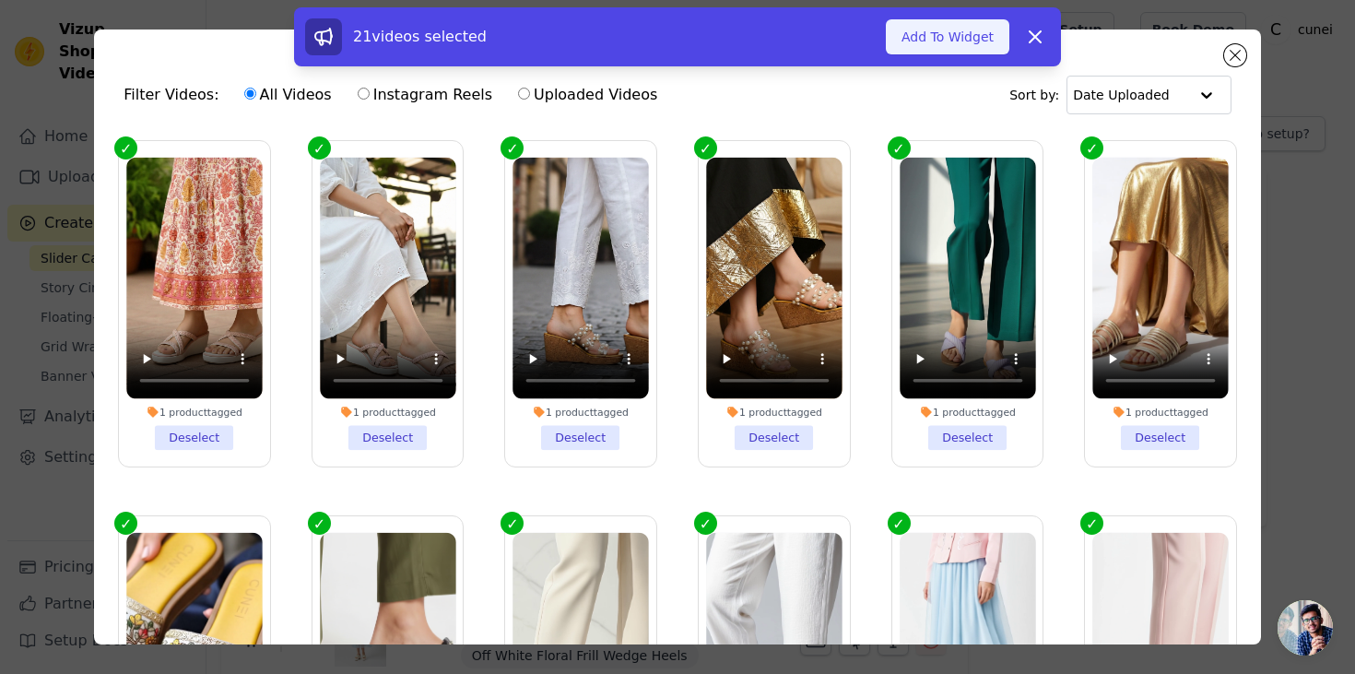
click at [947, 36] on button "Add To Widget" at bounding box center [948, 36] width 124 height 35
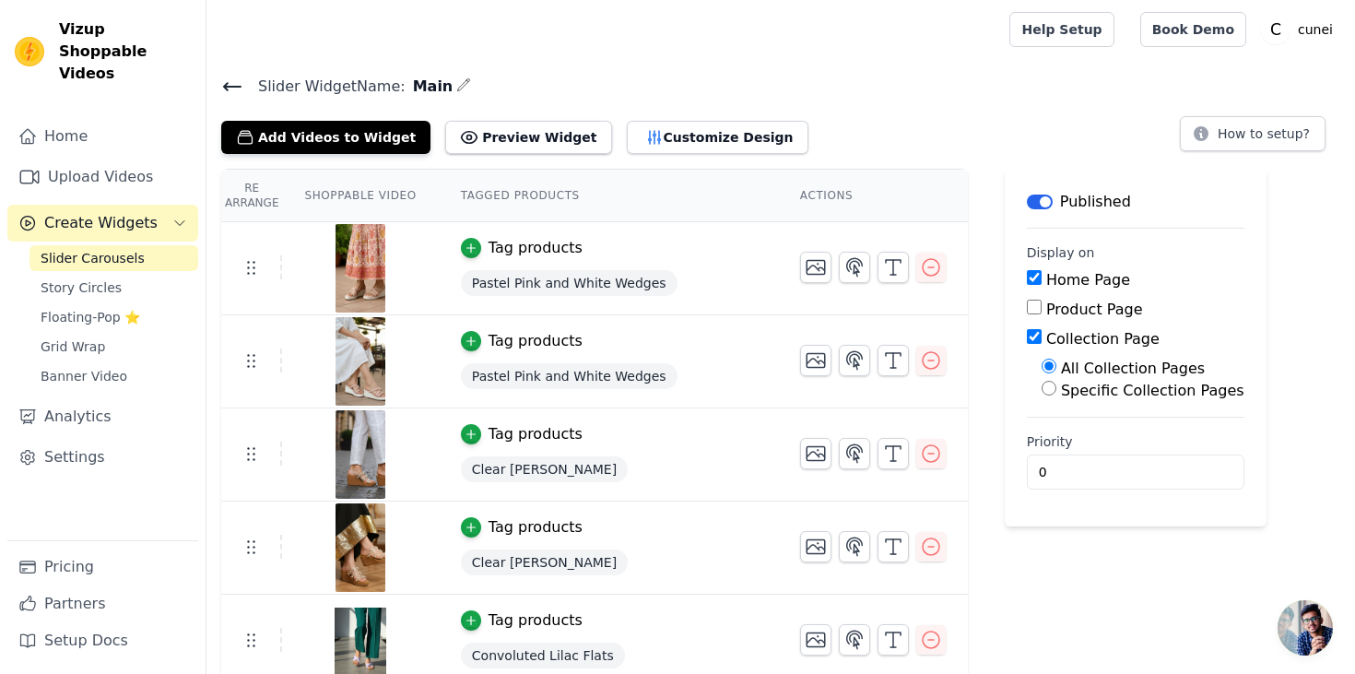
click at [228, 86] on icon at bounding box center [232, 86] width 17 height 7
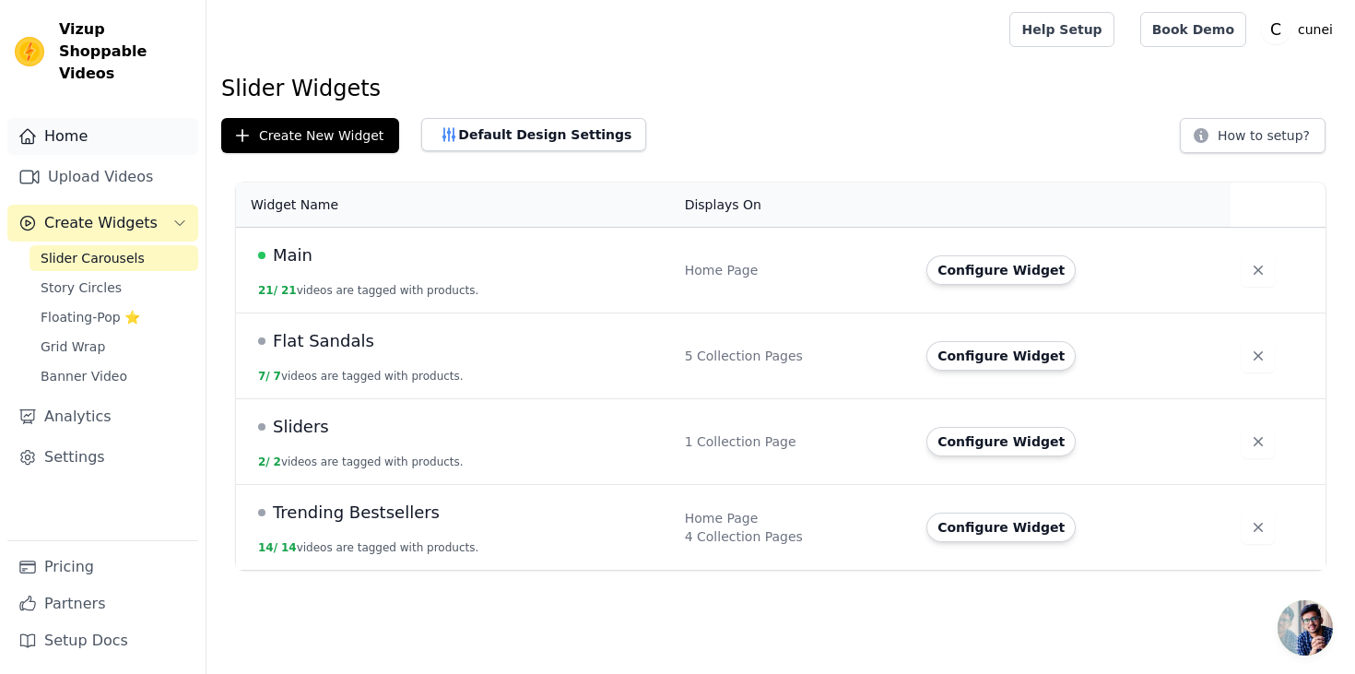
click at [77, 122] on link "Home" at bounding box center [102, 136] width 191 height 37
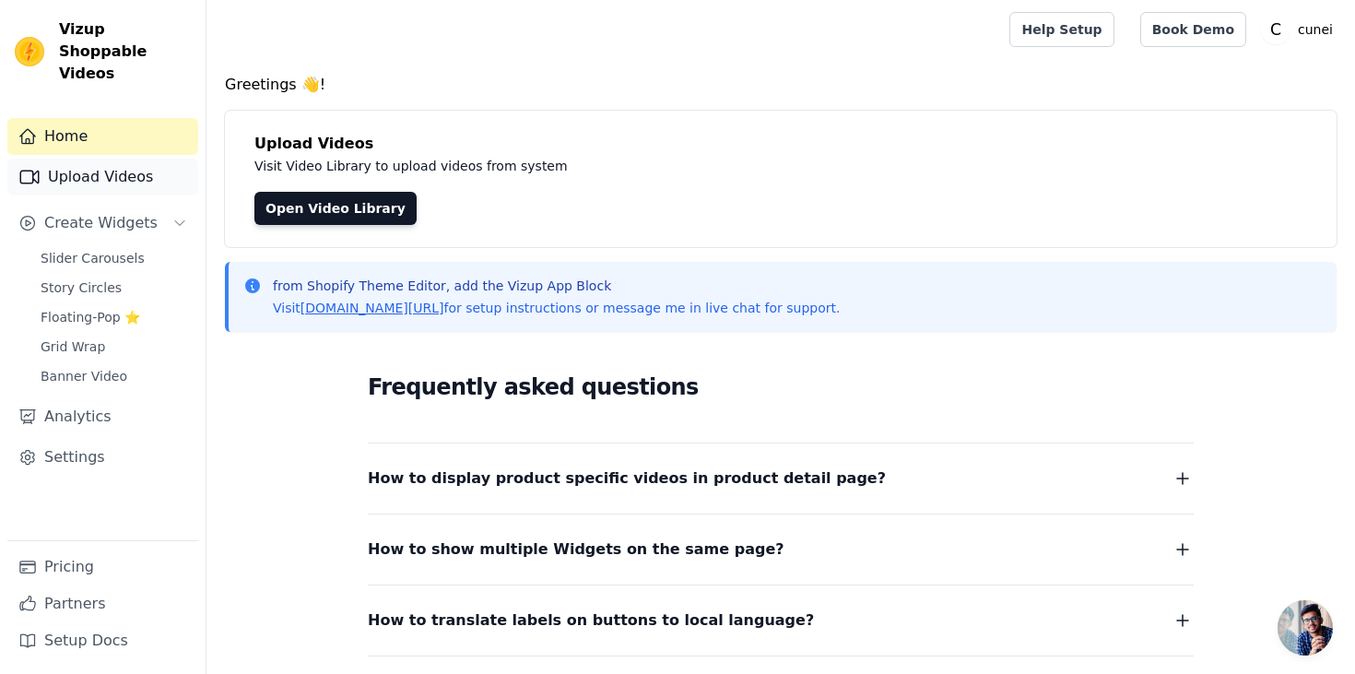
click at [125, 159] on link "Upload Videos" at bounding box center [102, 177] width 191 height 37
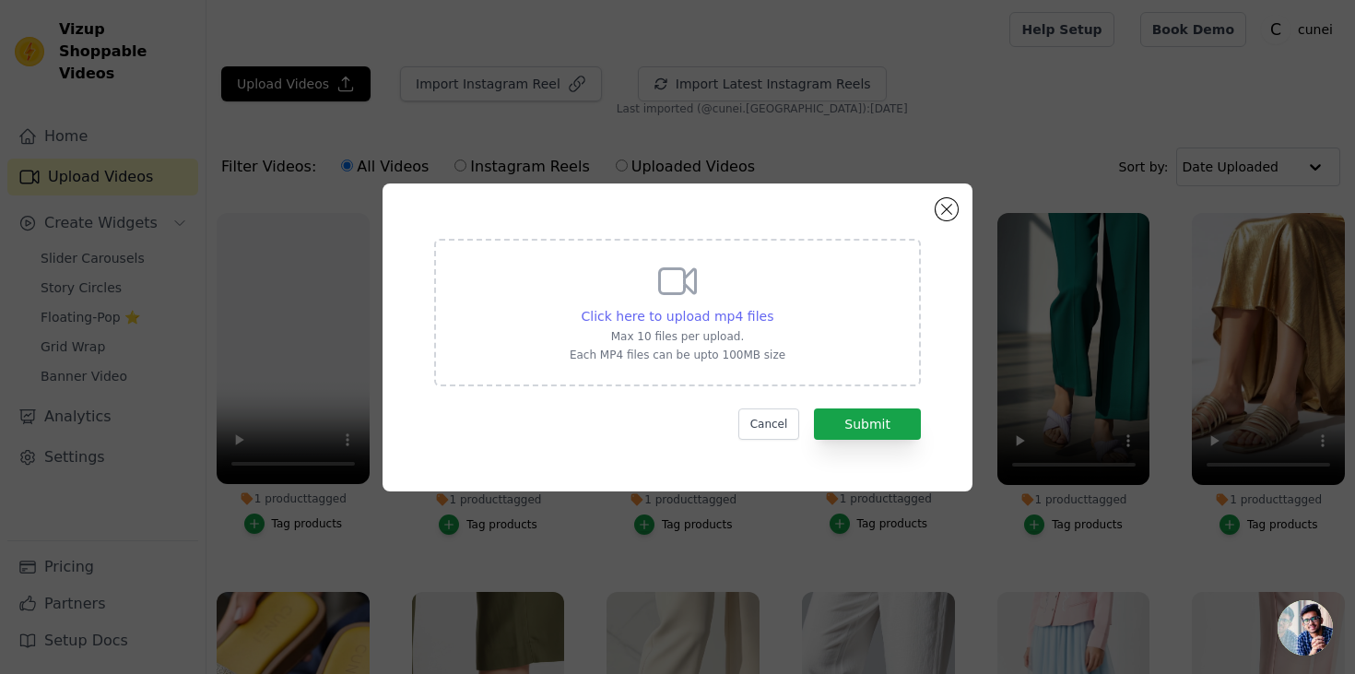
click at [709, 312] on span "Click here to upload mp4 files" at bounding box center [678, 316] width 193 height 15
click at [773, 307] on input "Click here to upload mp4 files Max 10 files per upload. Each MP4 files can be u…" at bounding box center [773, 306] width 1 height 1
type input "C:\fakepath\3main-video-pastel-pink-white-braided-wedge-heels-ef33ef09.mp4"
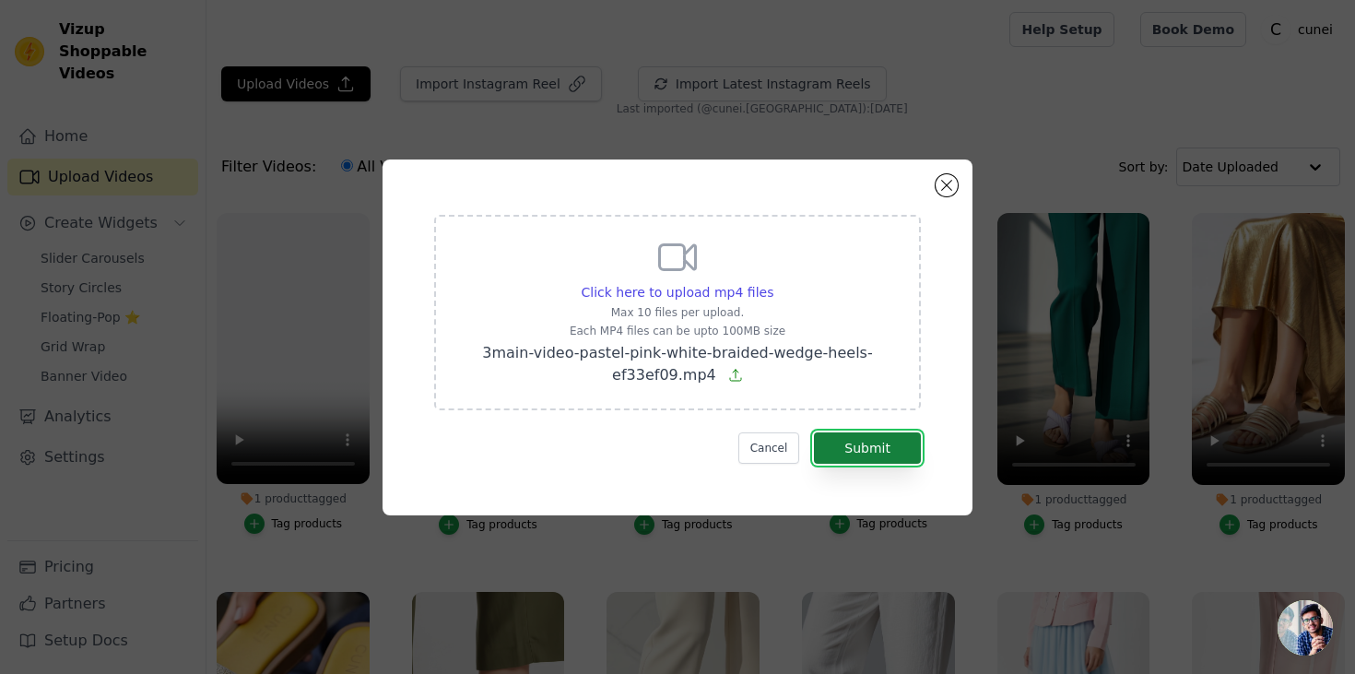
click at [832, 443] on button "Submit" at bounding box center [867, 447] width 107 height 31
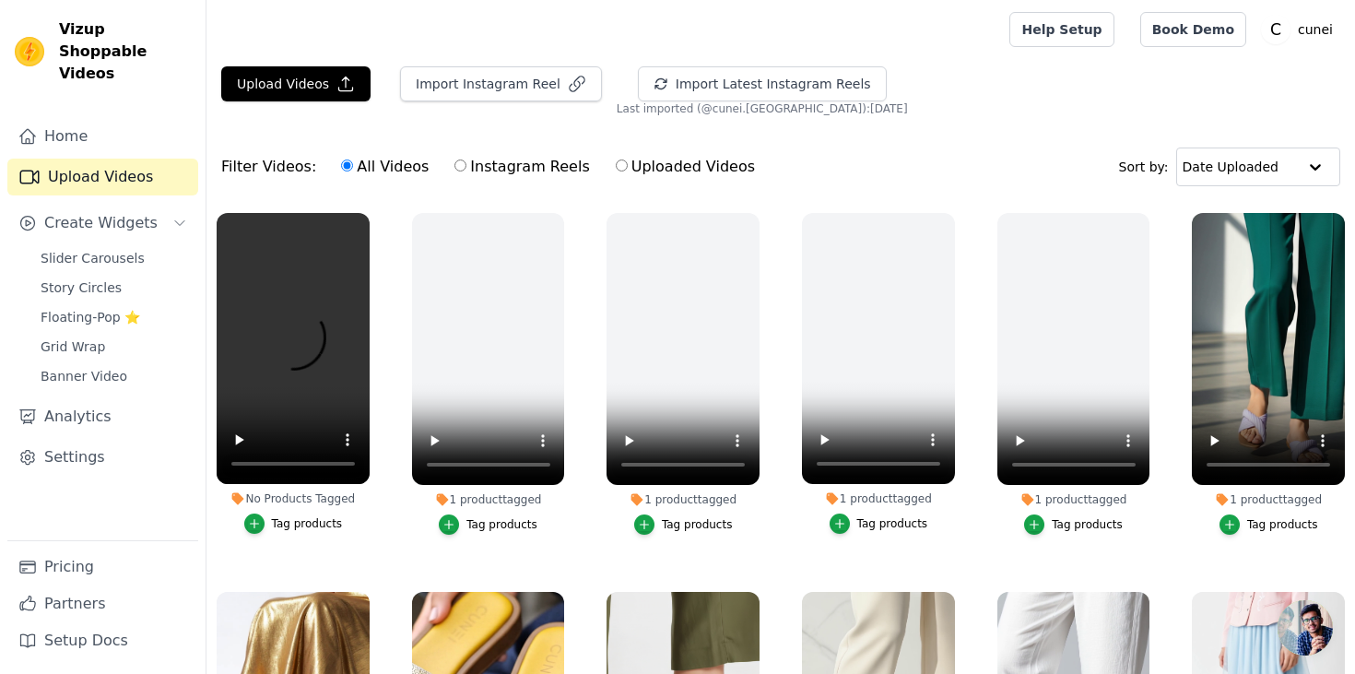
scroll to position [19, 0]
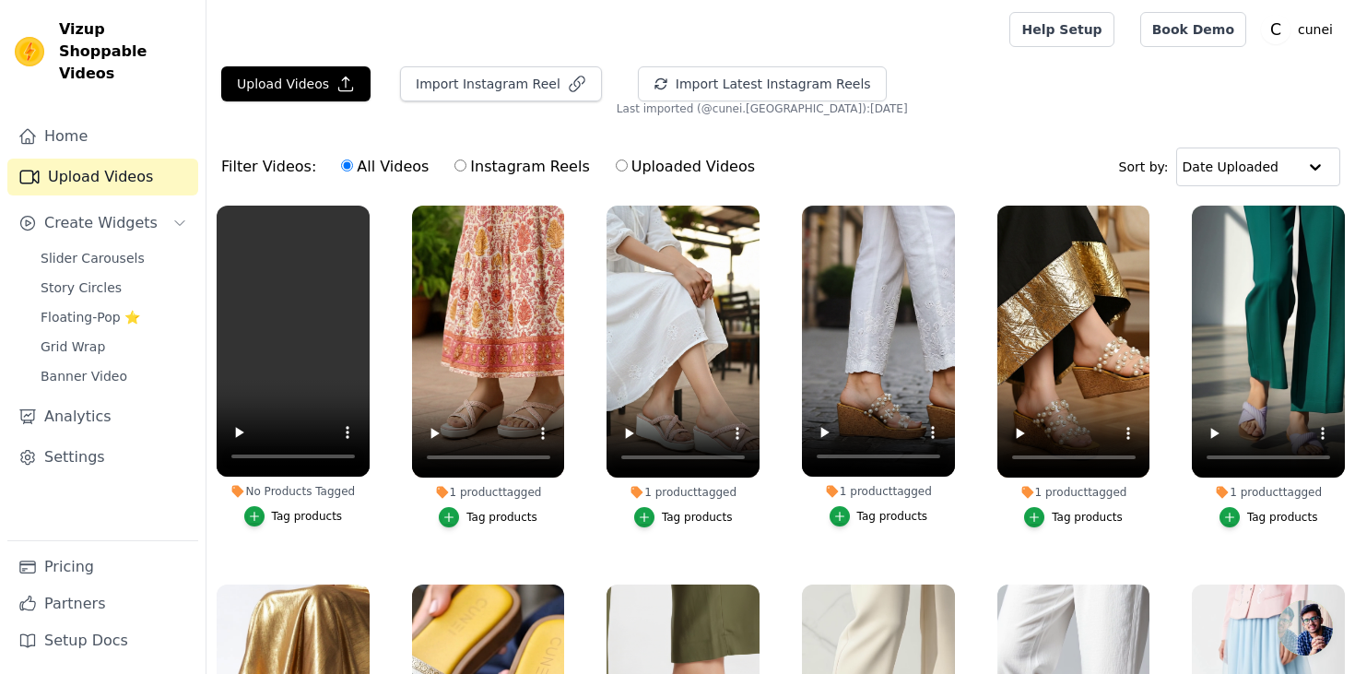
scroll to position [2, 0]
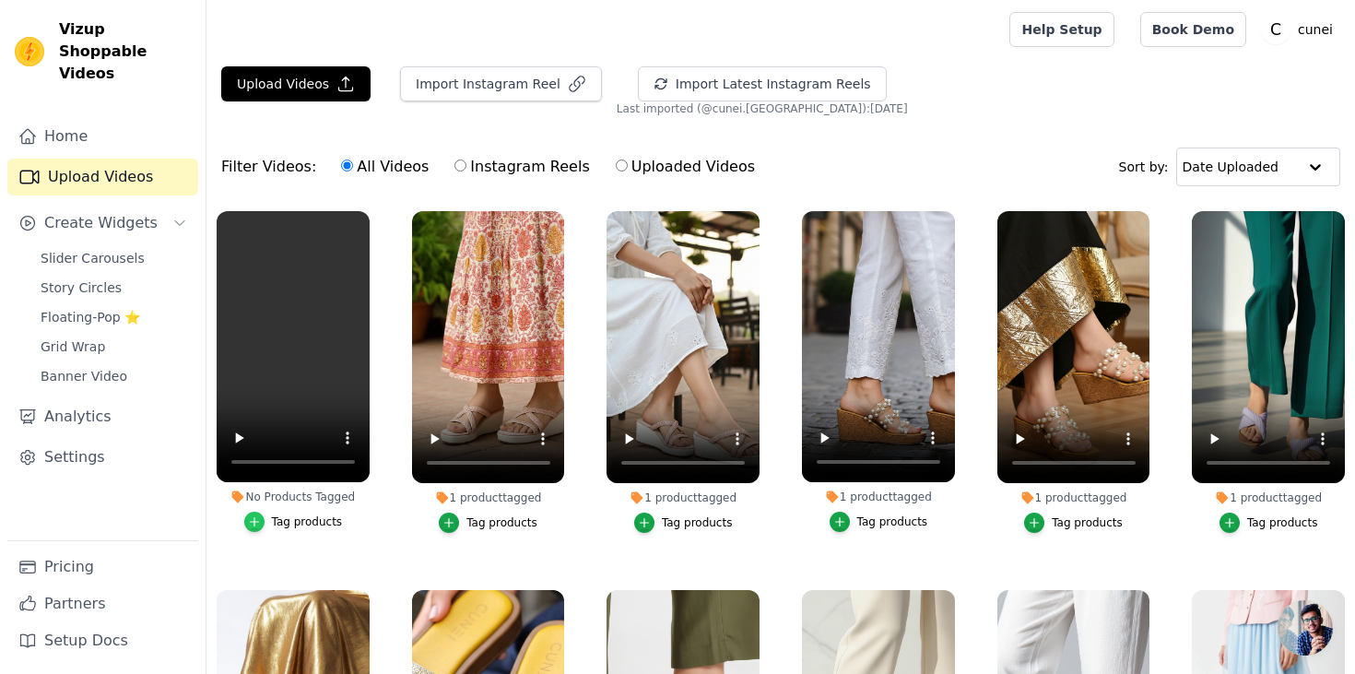
click at [259, 525] on icon "button" at bounding box center [254, 521] width 13 height 13
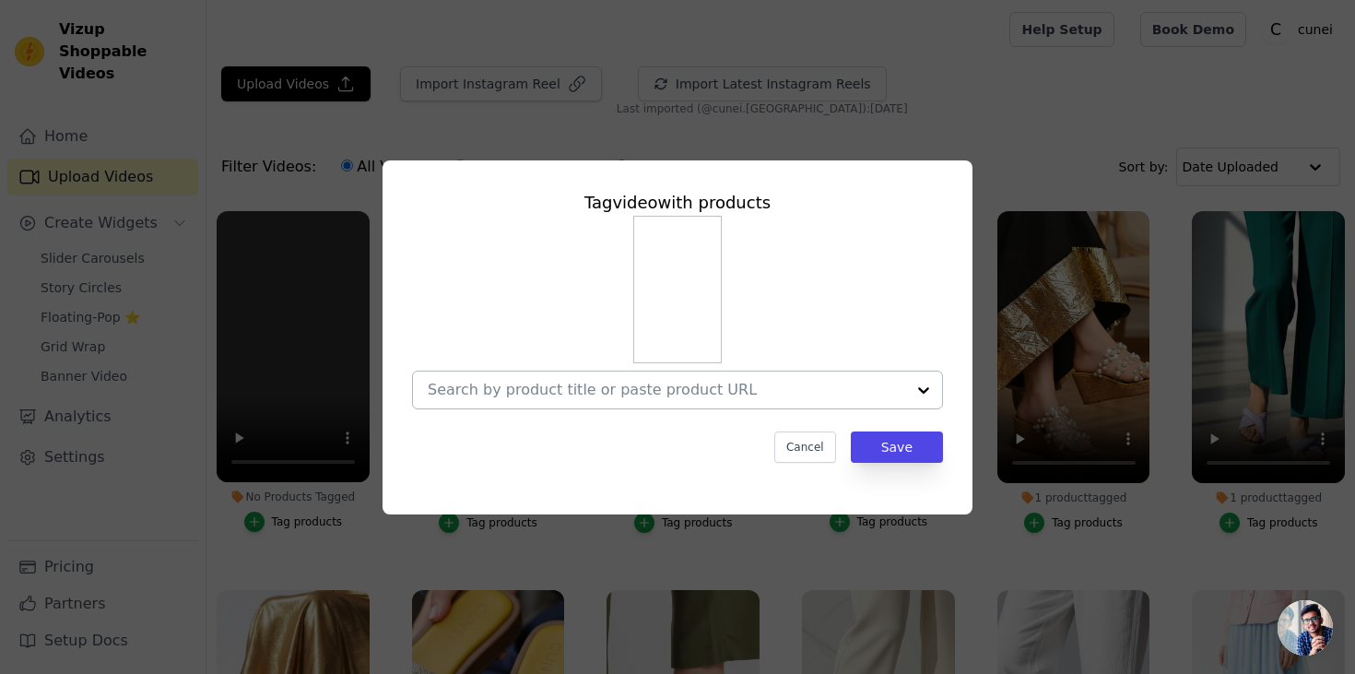
click at [513, 398] on div at bounding box center [667, 390] width 478 height 37
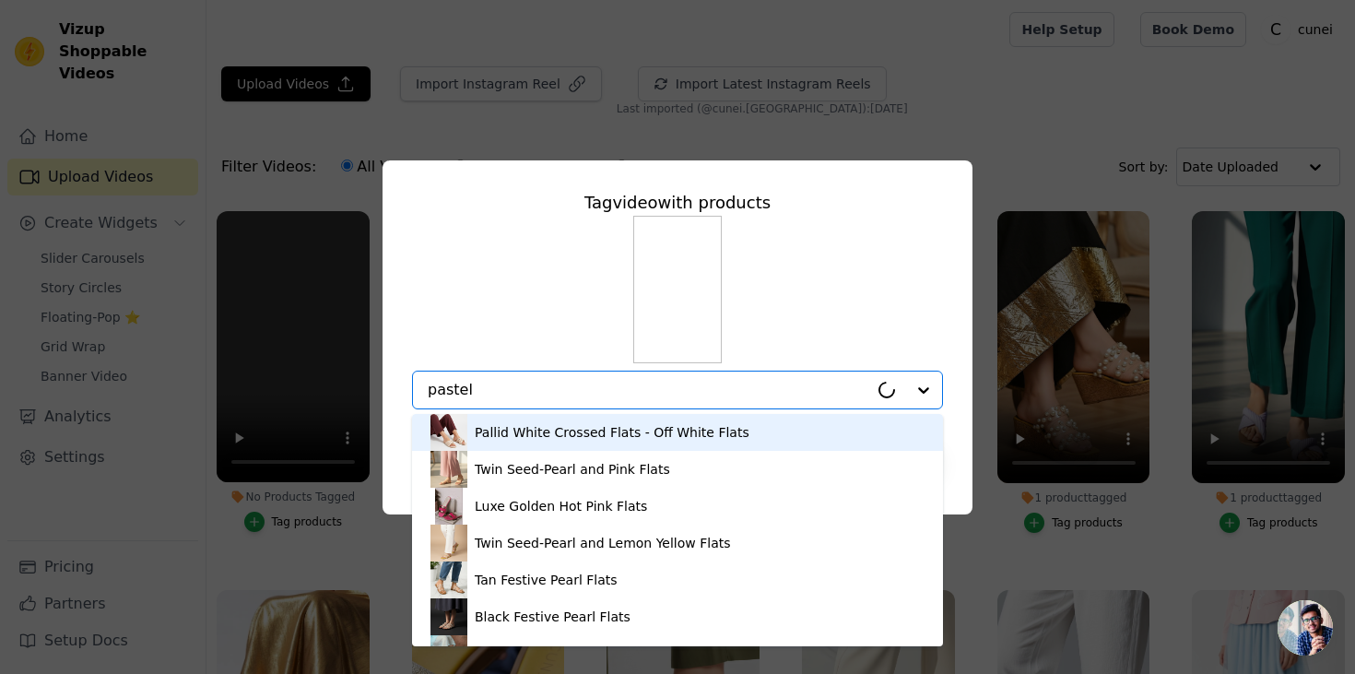
type input "pastel"
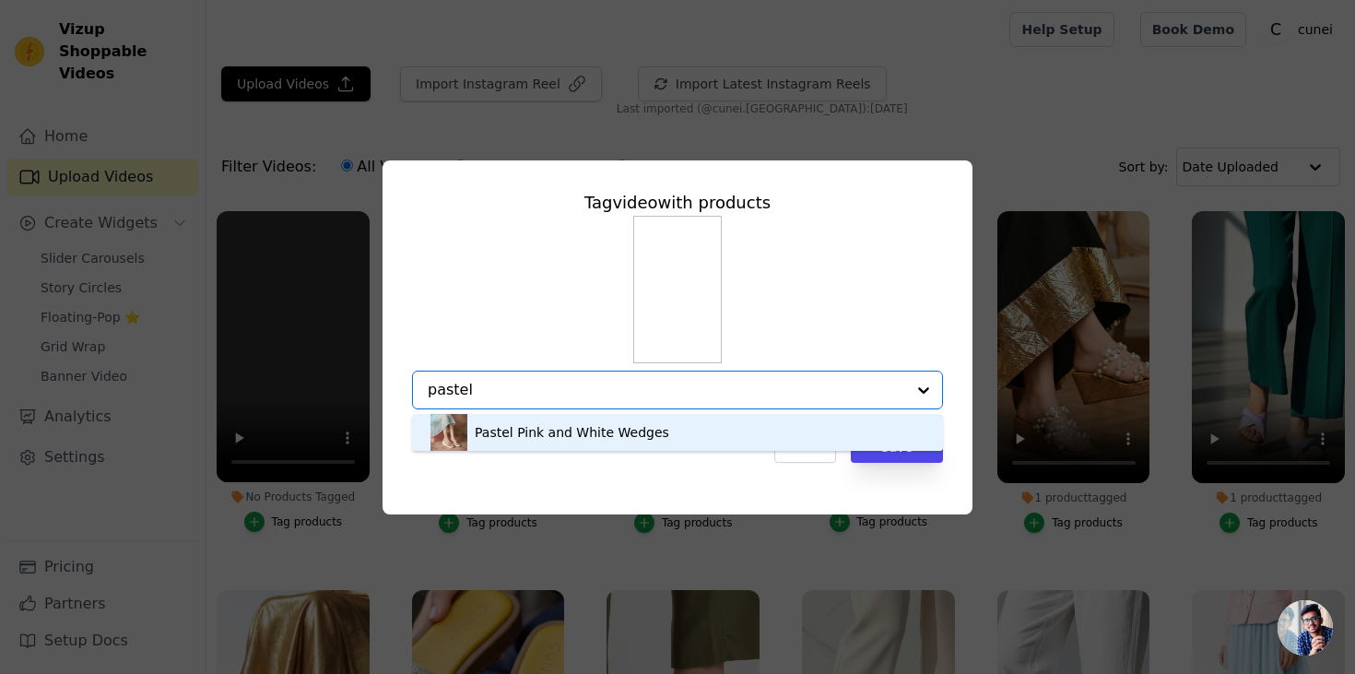
click at [585, 439] on div "Pastel Pink and White Wedges" at bounding box center [572, 432] width 195 height 18
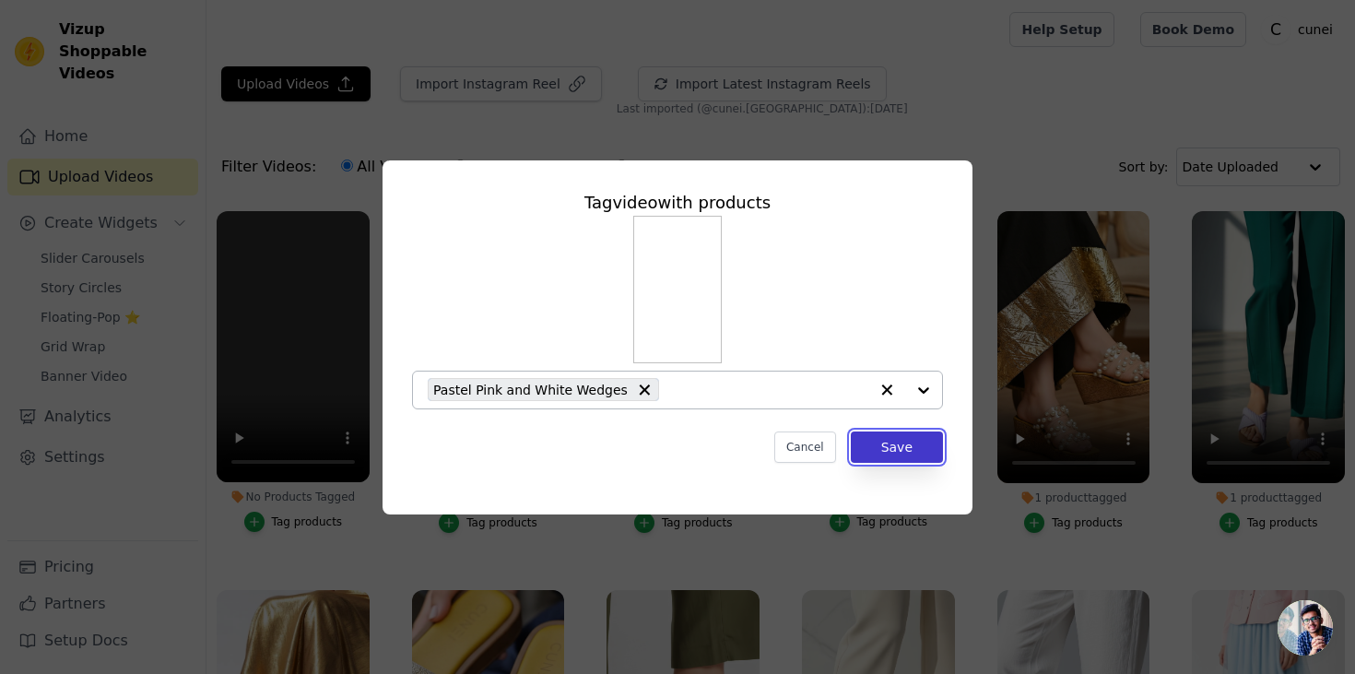
click at [904, 450] on button "Save" at bounding box center [897, 446] width 92 height 31
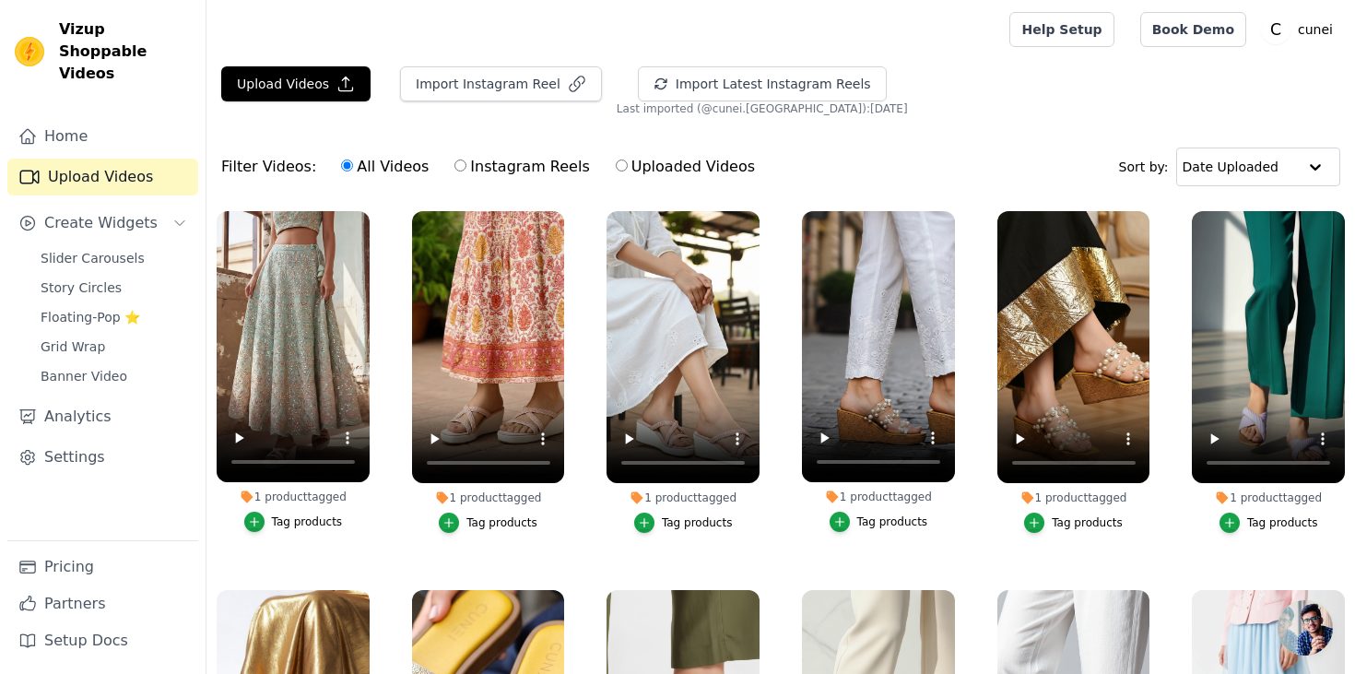
click at [387, 193] on div "Filter Videos: All Videos Instagram Reels Uploaded Videos Sort by: Date Uploaded" at bounding box center [781, 167] width 1149 height 72
click at [112, 249] on span "Slider Carousels" at bounding box center [93, 258] width 104 height 18
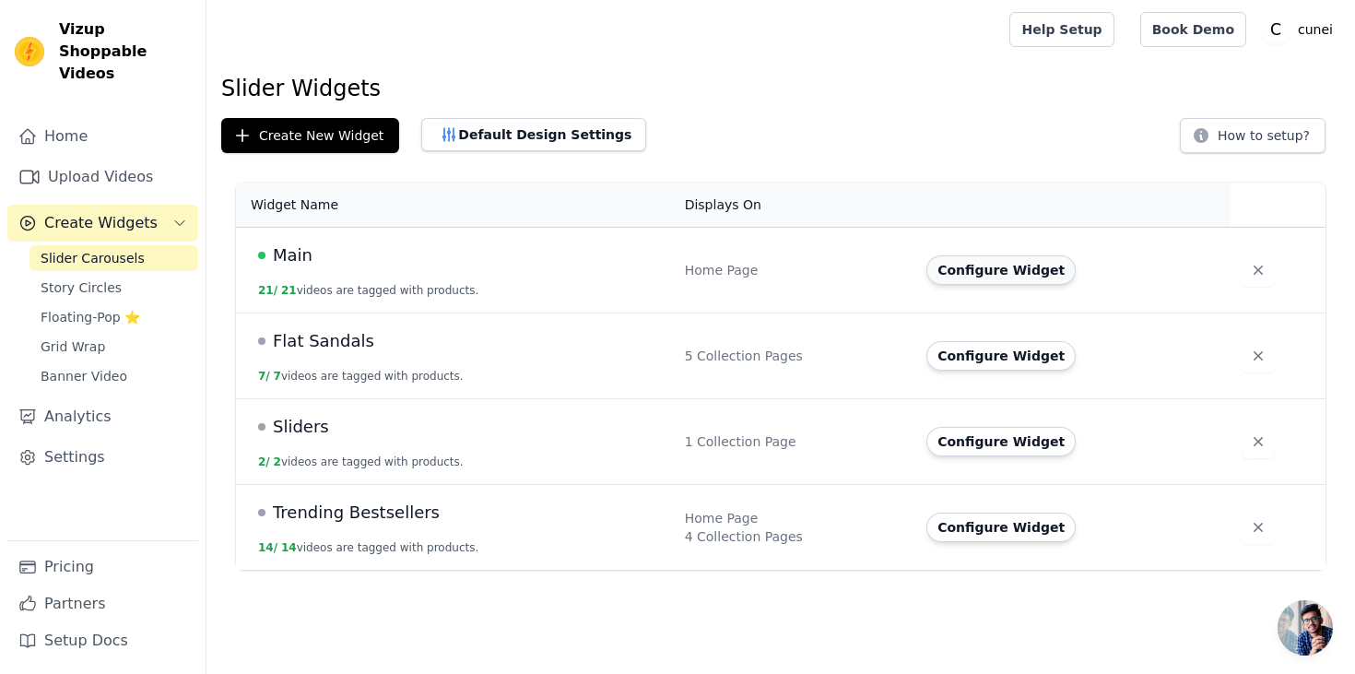
click at [1018, 275] on button "Configure Widget" at bounding box center [1001, 270] width 149 height 30
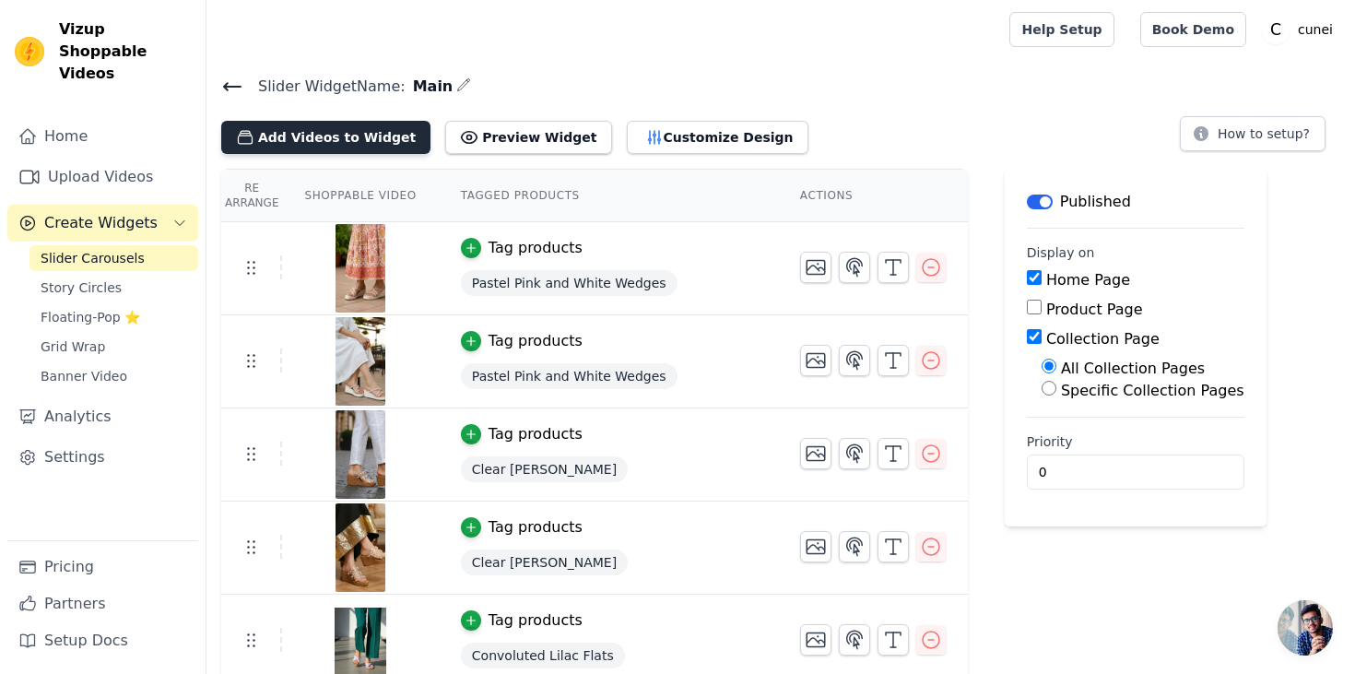
click at [324, 132] on button "Add Videos to Widget" at bounding box center [325, 137] width 209 height 33
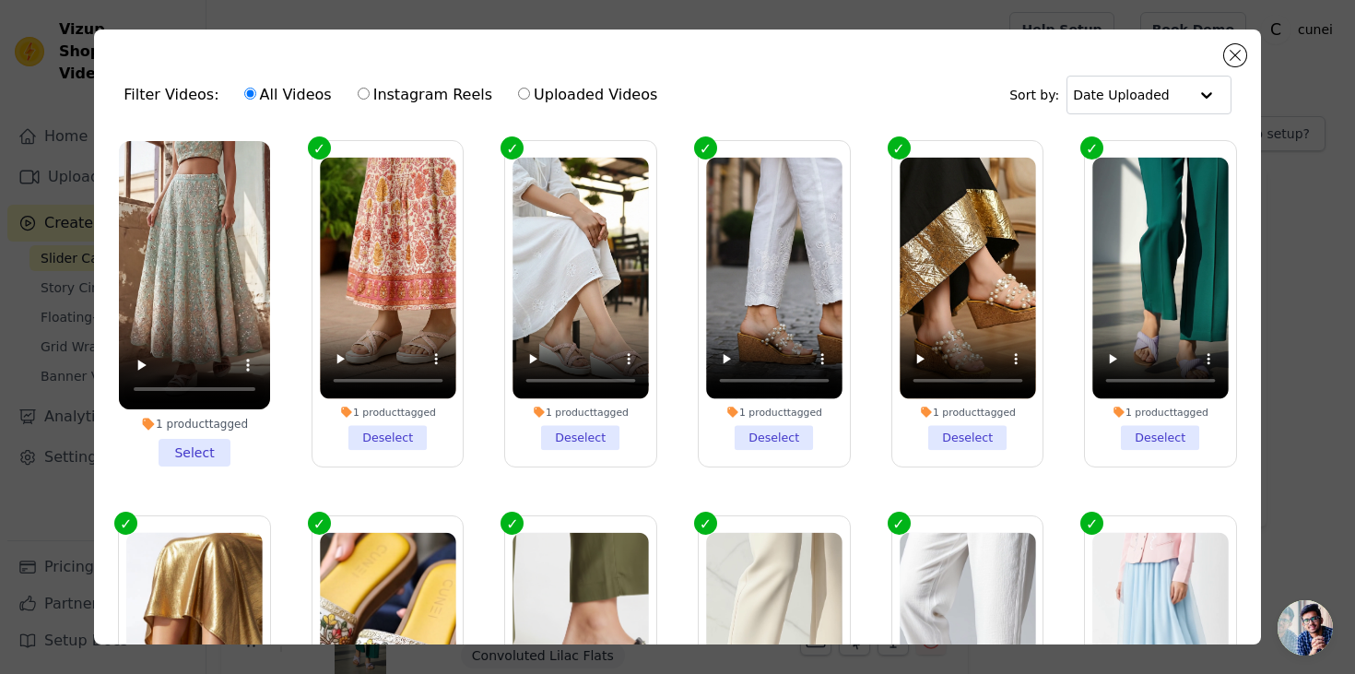
click at [181, 443] on li "1 product tagged Select" at bounding box center [194, 303] width 151 height 325
click at [0, 0] on input "1 product tagged Select" at bounding box center [0, 0] width 0 height 0
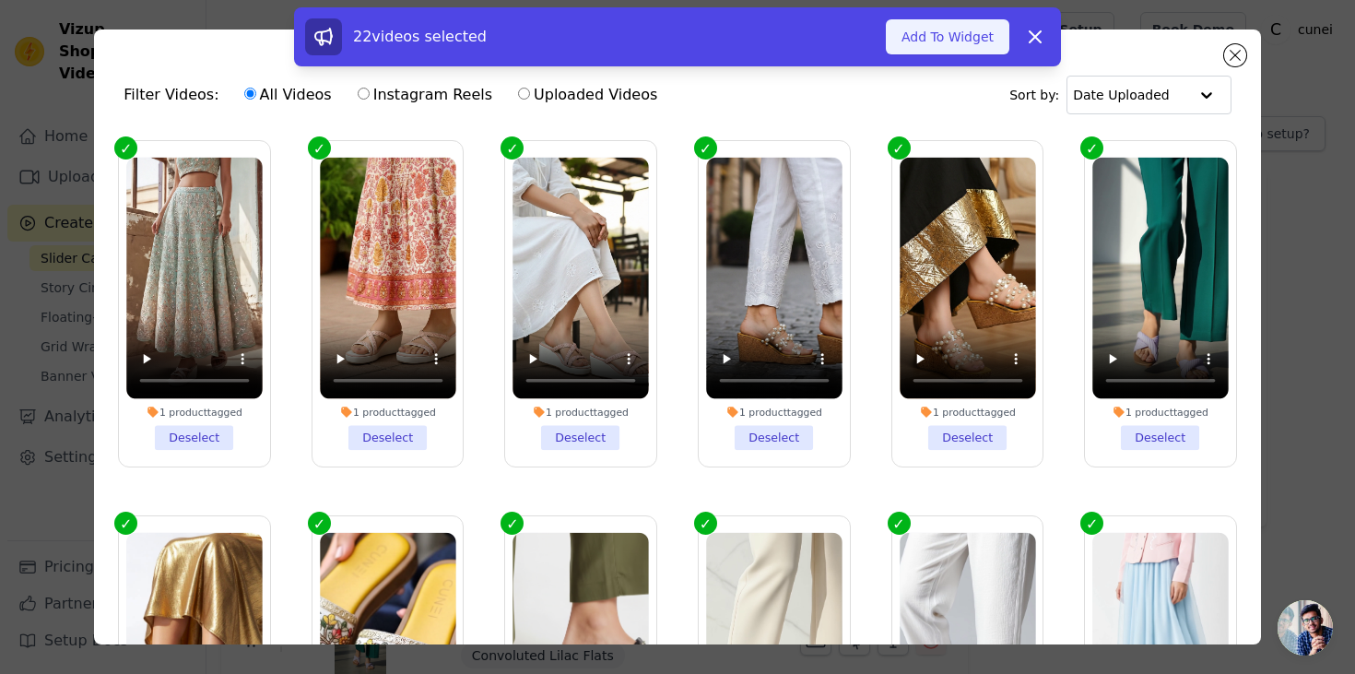
click at [973, 34] on button "Add To Widget" at bounding box center [948, 36] width 124 height 35
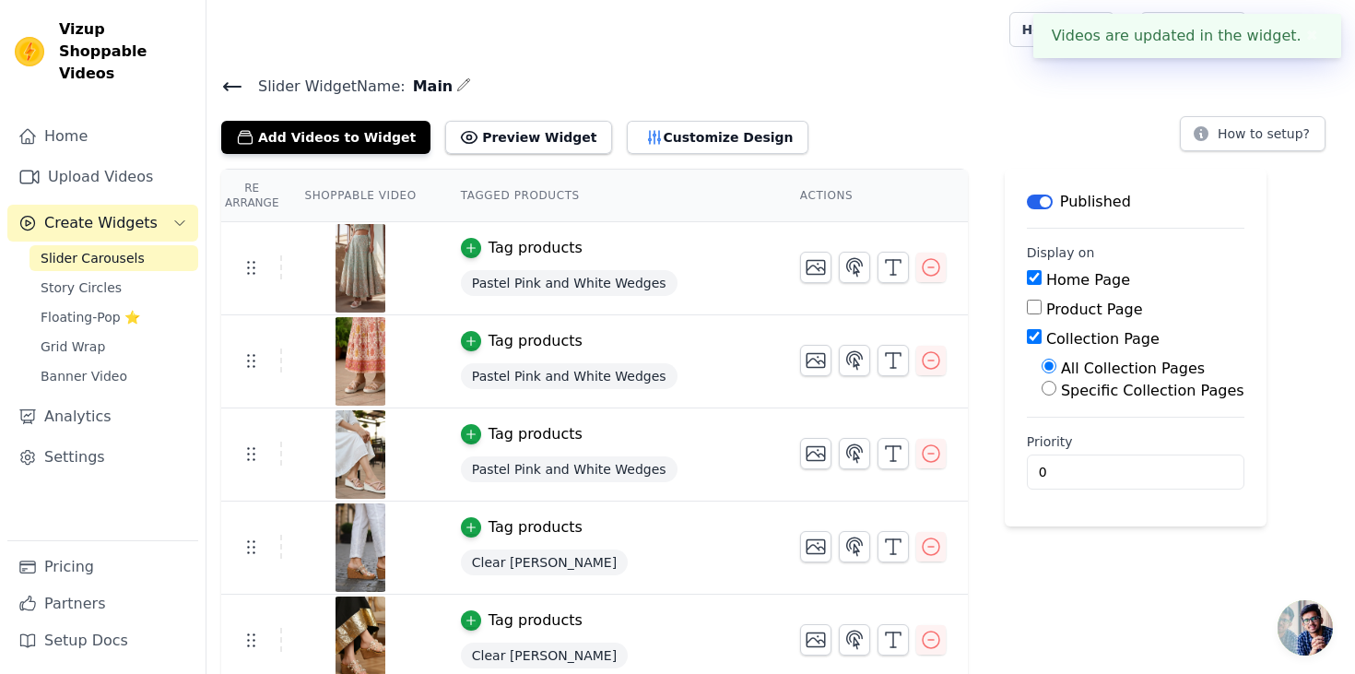
click at [834, 110] on div "Slider Widget Name: Main Add Videos to Widget Preview Widget Customize Design H…" at bounding box center [781, 114] width 1149 height 80
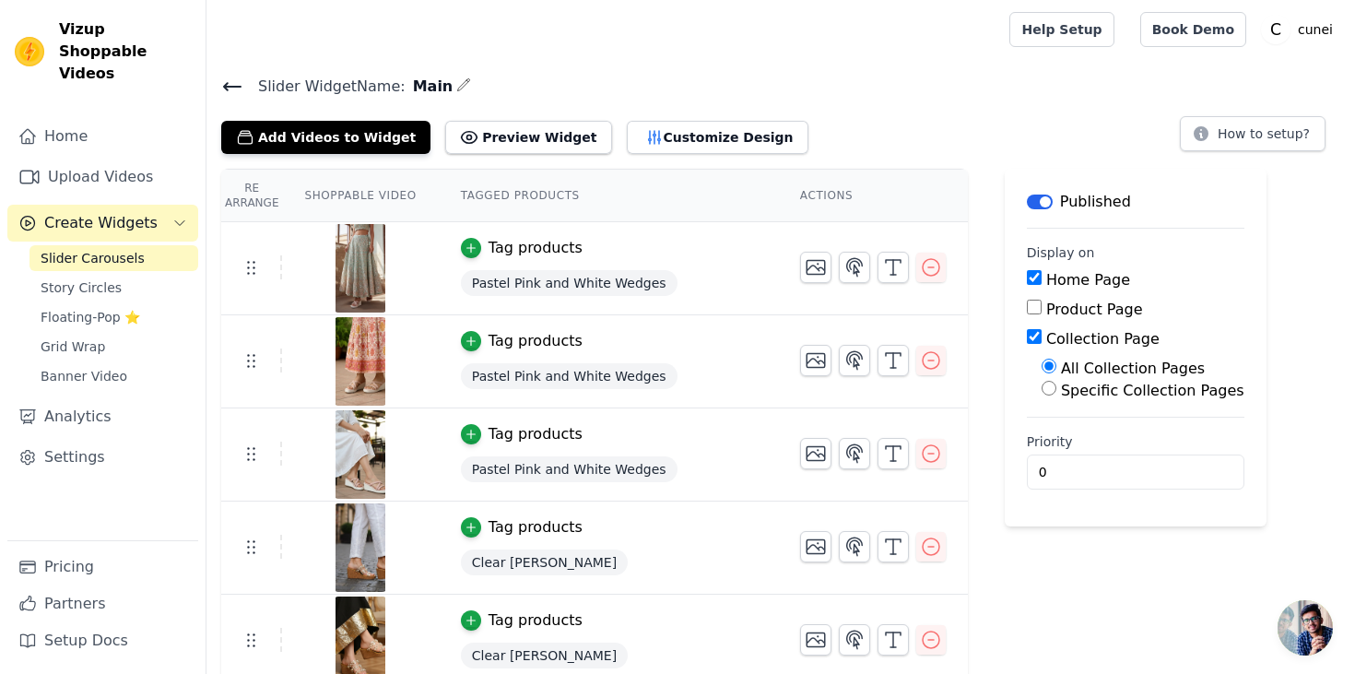
click at [232, 87] on icon at bounding box center [232, 87] width 22 height 22
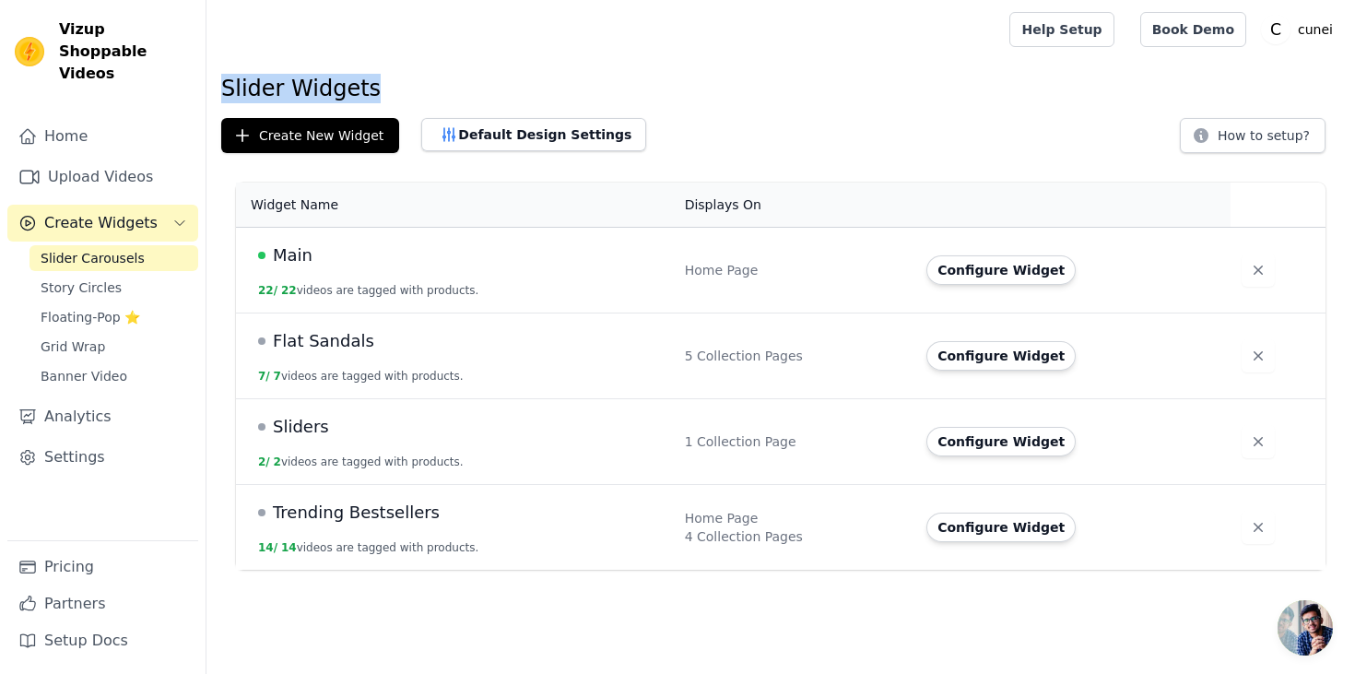
drag, startPoint x: 223, startPoint y: 86, endPoint x: 372, endPoint y: 88, distance: 149.4
click at [372, 88] on h1 "Slider Widgets" at bounding box center [780, 89] width 1119 height 30
click at [364, 88] on h1 "Slider Widgets" at bounding box center [780, 89] width 1119 height 30
drag, startPoint x: 364, startPoint y: 88, endPoint x: 284, endPoint y: 87, distance: 80.2
click at [284, 87] on h1 "Slider Widgets" at bounding box center [780, 89] width 1119 height 30
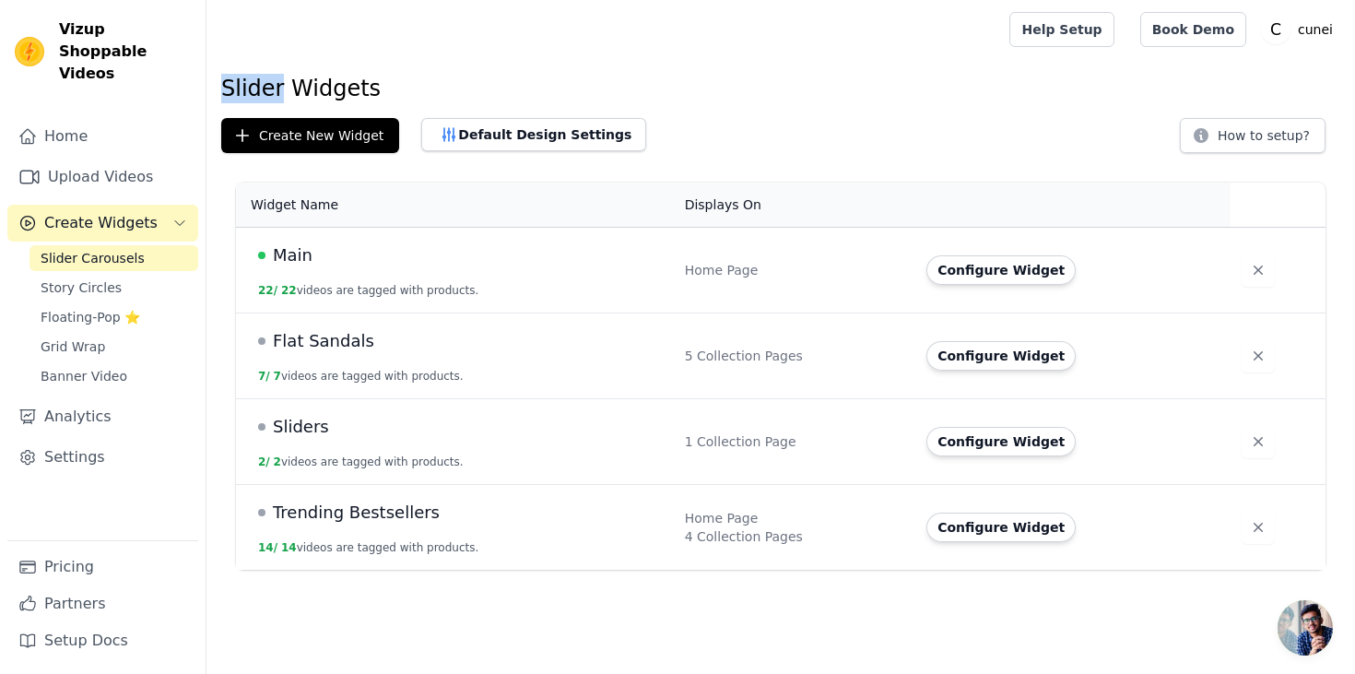
drag, startPoint x: 274, startPoint y: 87, endPoint x: 227, endPoint y: 85, distance: 47.1
click at [227, 85] on h1 "Slider Widgets" at bounding box center [780, 89] width 1119 height 30
drag, startPoint x: 224, startPoint y: 88, endPoint x: 274, endPoint y: 89, distance: 49.8
click at [274, 89] on h1 "Slider Widgets" at bounding box center [780, 89] width 1119 height 30
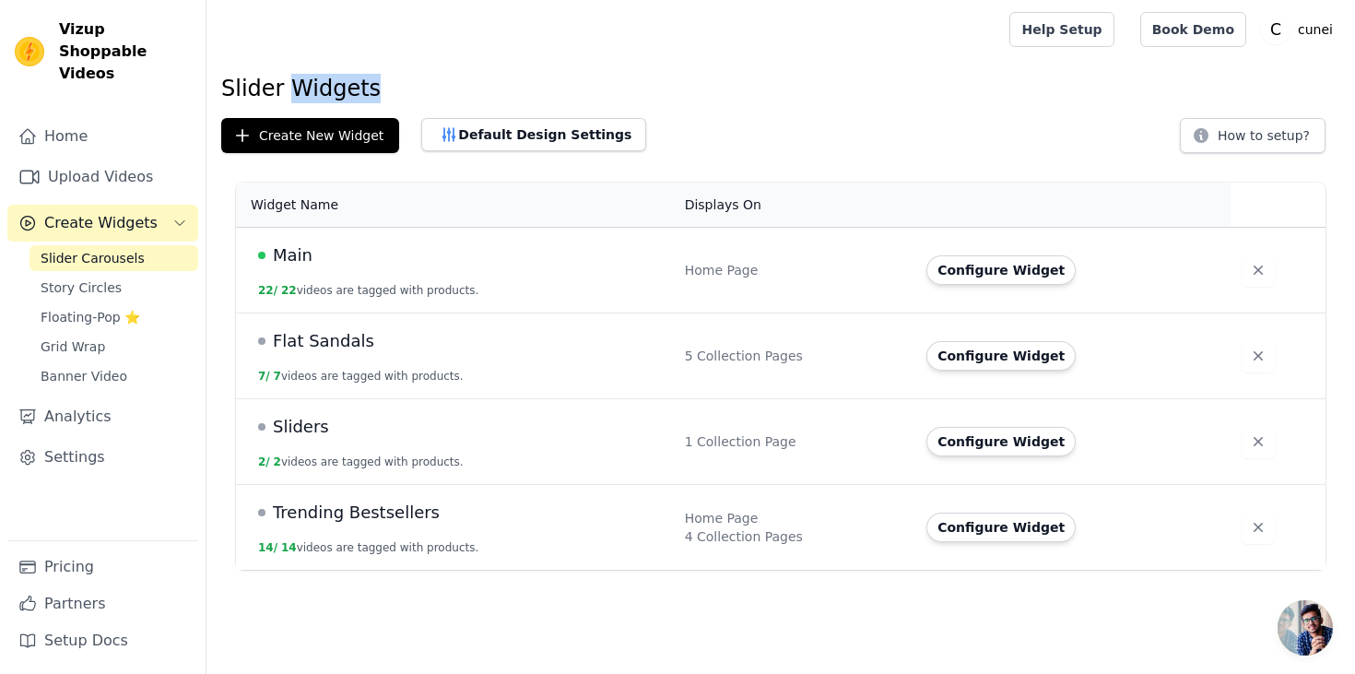
drag, startPoint x: 283, startPoint y: 88, endPoint x: 360, endPoint y: 91, distance: 76.6
click at [360, 91] on h1 "Slider Widgets" at bounding box center [780, 89] width 1119 height 30
drag, startPoint x: 360, startPoint y: 91, endPoint x: 299, endPoint y: 91, distance: 60.8
click at [299, 91] on h1 "Slider Widgets" at bounding box center [780, 89] width 1119 height 30
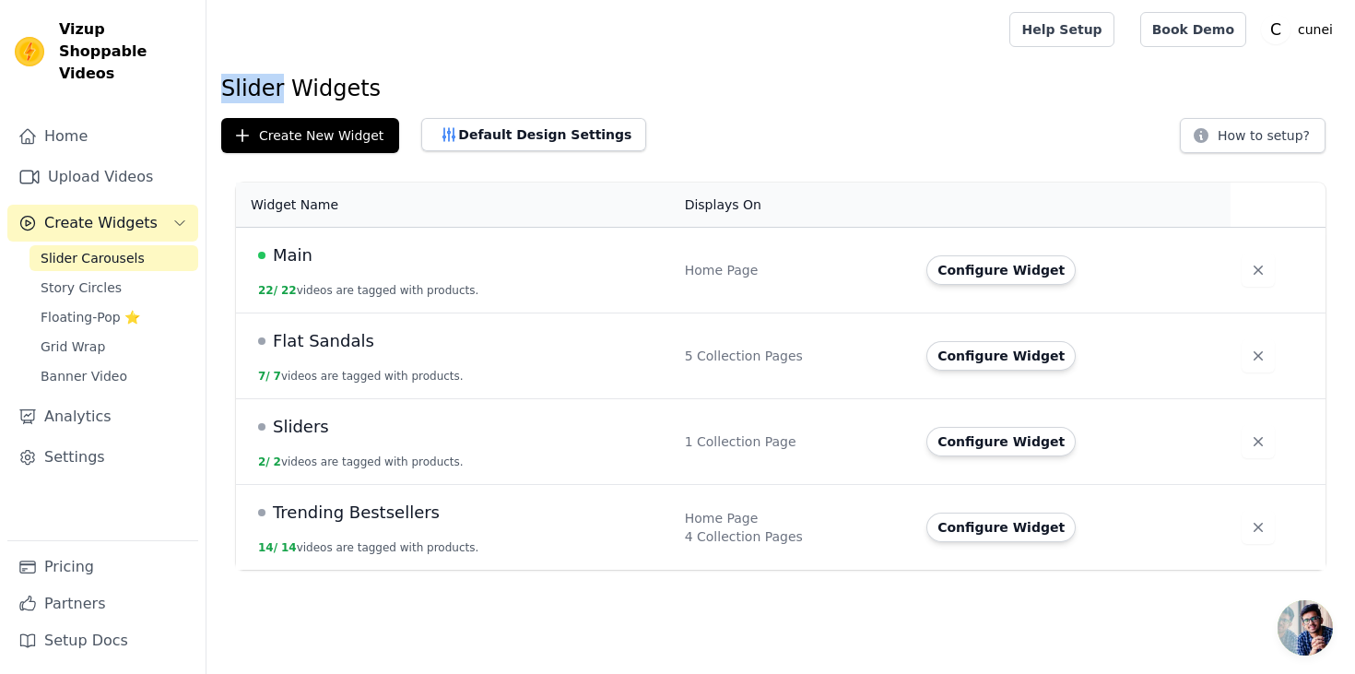
drag, startPoint x: 276, startPoint y: 92, endPoint x: 226, endPoint y: 88, distance: 50.0
click at [226, 88] on h1 "Slider Widgets" at bounding box center [780, 89] width 1119 height 30
drag, startPoint x: 224, startPoint y: 88, endPoint x: 359, endPoint y: 91, distance: 134.7
click at [359, 91] on h1 "Slider Widgets" at bounding box center [780, 89] width 1119 height 30
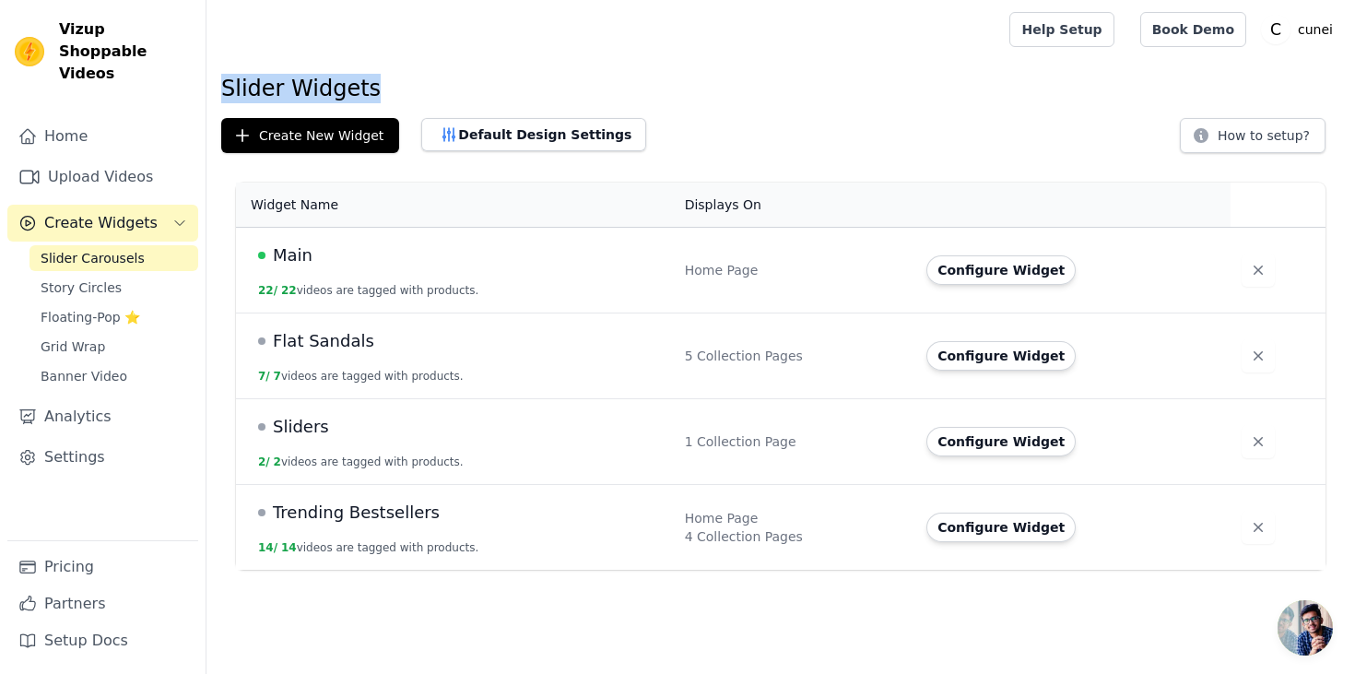
click at [364, 91] on h1 "Slider Widgets" at bounding box center [780, 89] width 1119 height 30
